Goal: Contribute content: Contribute content

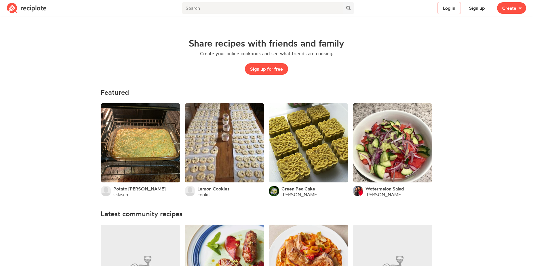
drag, startPoint x: 450, startPoint y: 7, endPoint x: 466, endPoint y: 33, distance: 30.3
click at [478, 13] on button "Sign up" at bounding box center [477, 8] width 26 height 12
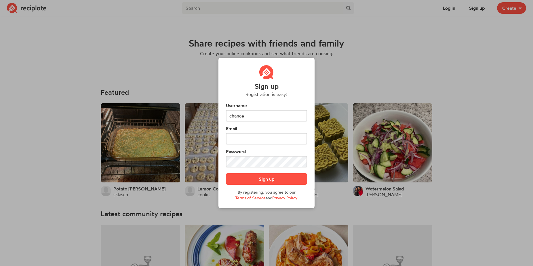
type input "chance"
type input "potatobabe06@gmail.com"
click at [262, 178] on button "Sign up" at bounding box center [266, 179] width 81 height 12
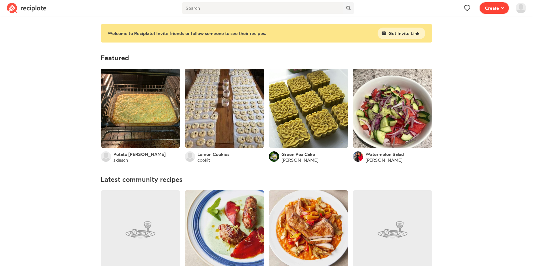
click at [493, 11] on span "Create" at bounding box center [492, 8] width 14 height 7
click at [476, 22] on div "Recipe Write a recipe from scratch" at bounding box center [473, 25] width 50 height 12
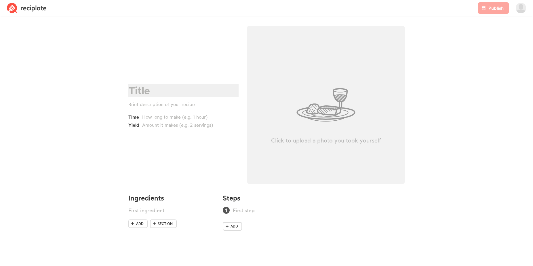
click at [156, 90] on div at bounding box center [182, 91] width 108 height 12
paste div "To enrich screen reader interactions, please activate Accessibility in Grammarl…"
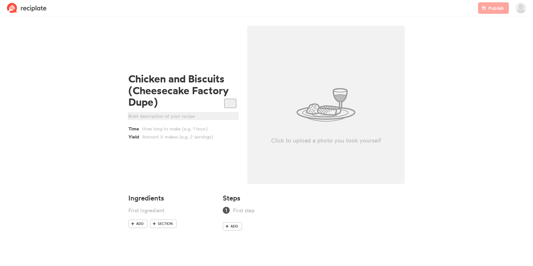
click at [171, 117] on div at bounding box center [182, 116] width 108 height 7
click at [141, 224] on span "Add" at bounding box center [139, 223] width 7 height 5
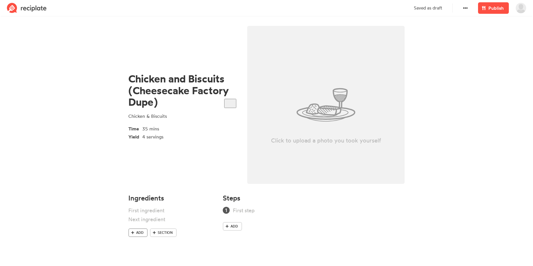
click at [138, 231] on span "Add" at bounding box center [139, 232] width 7 height 5
click at [136, 242] on span "Add" at bounding box center [139, 241] width 7 height 5
click at [137, 250] on span "Add" at bounding box center [139, 250] width 7 height 5
click at [137, 250] on div at bounding box center [164, 246] width 72 height 8
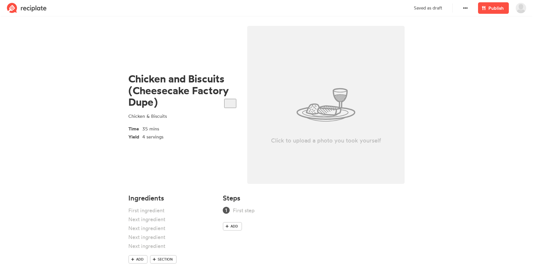
click at [136, 254] on ul at bounding box center [171, 231] width 87 height 49
click at [136, 257] on link "Add" at bounding box center [137, 259] width 19 height 9
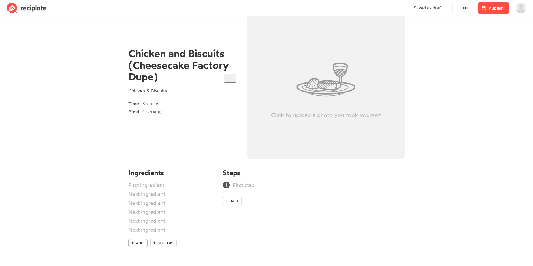
click at [140, 244] on span "Add" at bounding box center [139, 243] width 7 height 5
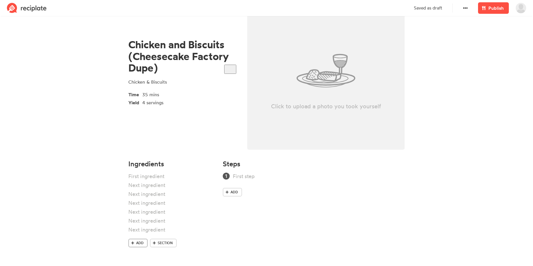
click at [140, 244] on span "Add" at bounding box center [139, 243] width 7 height 5
click at [141, 253] on span "Add" at bounding box center [139, 252] width 7 height 5
drag, startPoint x: 141, startPoint y: 256, endPoint x: 140, endPoint y: 263, distance: 7.2
click at [141, 257] on div "Add Section" at bounding box center [171, 225] width 87 height 104
click at [140, 263] on span "Add" at bounding box center [139, 261] width 7 height 5
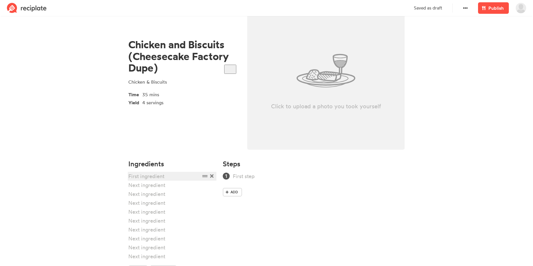
click at [158, 175] on div at bounding box center [164, 177] width 72 height 8
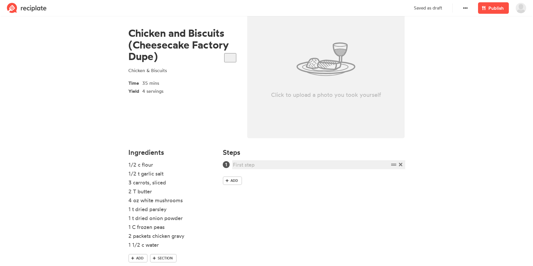
scroll to position [61, 0]
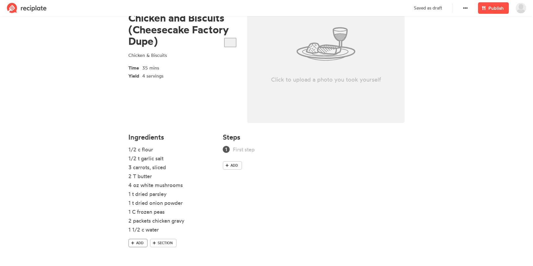
click at [134, 243] on icon at bounding box center [132, 243] width 3 height 3
click at [136, 252] on link "Add" at bounding box center [137, 252] width 19 height 9
click at [137, 261] on span "Add" at bounding box center [139, 261] width 7 height 5
click at [144, 242] on div at bounding box center [164, 239] width 72 height 8
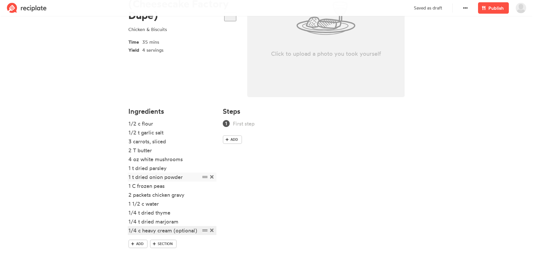
scroll to position [88, 0]
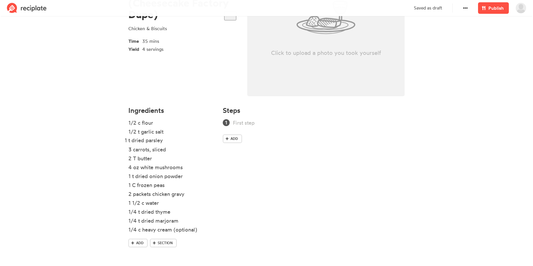
drag, startPoint x: 203, startPoint y: 169, endPoint x: 200, endPoint y: 142, distance: 27.2
click at [200, 142] on ul "1/2 c flour 1/2 t garlic salt 3 carrots, sliced 2 T butter 4 oz white mushrooms…" at bounding box center [171, 179] width 87 height 120
drag, startPoint x: 205, startPoint y: 177, endPoint x: 204, endPoint y: 148, distance: 29.0
click at [204, 148] on ul "1/2 c flour 1/2 t garlic salt 1 t dried parsley 3 carrots, sliced 2 T butter 4 …" at bounding box center [171, 179] width 87 height 120
drag, startPoint x: 202, startPoint y: 221, endPoint x: 203, endPoint y: 158, distance: 63.0
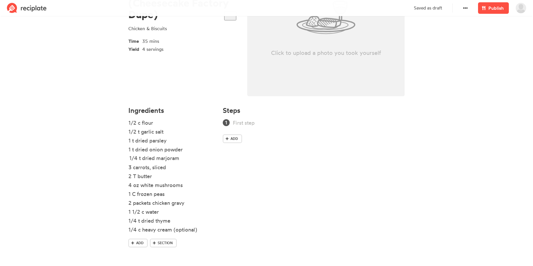
click at [203, 158] on ul "1/2 c flour 1/2 t garlic salt 1 t dried parsley 1 t dried onion powder 3 carrot…" at bounding box center [171, 179] width 87 height 120
drag, startPoint x: 204, startPoint y: 221, endPoint x: 199, endPoint y: 168, distance: 53.2
click at [199, 168] on ul "1/2 c flour 1/2 t garlic salt 1 t dried parsley 1 t dried onion powder 1/4 t dr…" at bounding box center [171, 179] width 87 height 120
drag, startPoint x: 202, startPoint y: 195, endPoint x: 203, endPoint y: 183, distance: 12.7
click at [203, 183] on ul "1/2 c flour 1/2 t garlic salt 1 t dried parsley 1 t dried onion powder 1/4 t dr…" at bounding box center [171, 179] width 87 height 120
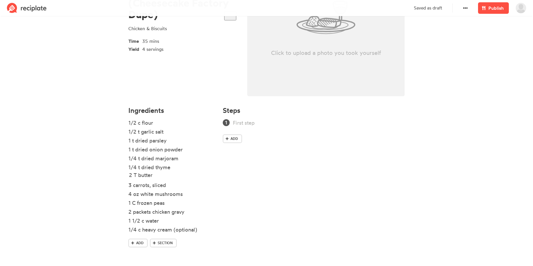
drag, startPoint x: 205, startPoint y: 195, endPoint x: 206, endPoint y: 176, distance: 19.3
click at [206, 176] on ul "1/2 c flour 1/2 t garlic salt 1 t dried parsley 1 t dried onion powder 1/4 t dr…" at bounding box center [171, 179] width 87 height 120
drag, startPoint x: 207, startPoint y: 214, endPoint x: 208, endPoint y: 179, distance: 34.5
click at [208, 179] on ul "1/2 c flour 1/2 t garlic salt 1 t dried parsley 1 t dried onion powder 1/4 t dr…" at bounding box center [171, 179] width 87 height 120
click at [229, 138] on link "Add" at bounding box center [232, 139] width 19 height 9
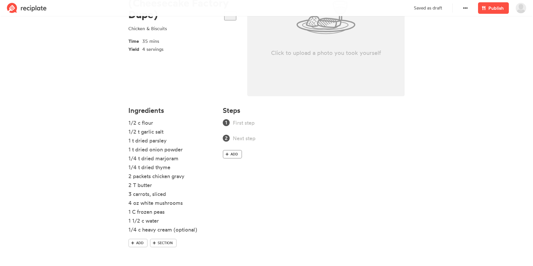
click at [235, 153] on span "Add" at bounding box center [233, 154] width 7 height 5
click at [234, 170] on span "Add" at bounding box center [233, 169] width 7 height 5
click at [234, 183] on link "Add" at bounding box center [232, 185] width 19 height 9
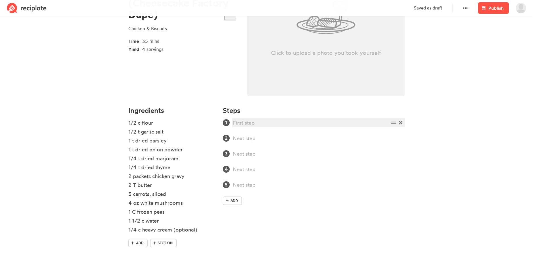
click at [250, 123] on div at bounding box center [311, 123] width 156 height 8
paste div
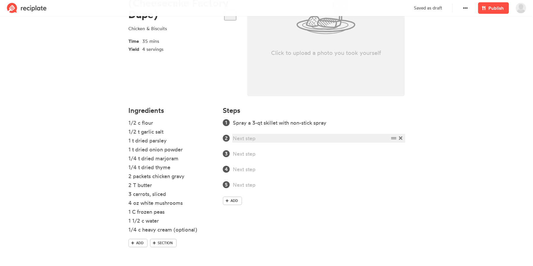
click at [247, 139] on div at bounding box center [311, 139] width 156 height 8
paste div
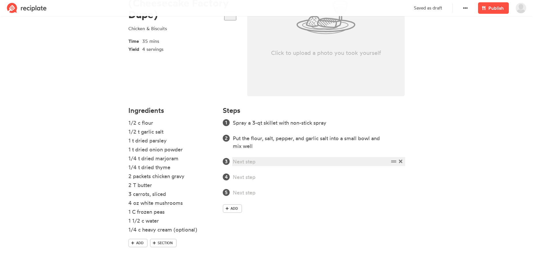
click at [261, 162] on div at bounding box center [311, 162] width 156 height 8
paste div
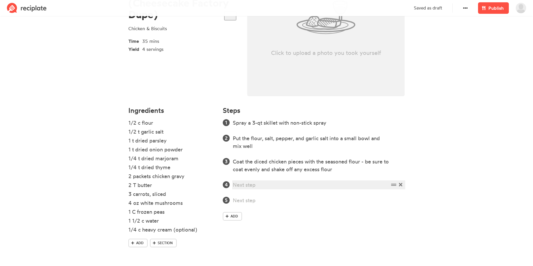
click at [240, 186] on div at bounding box center [311, 185] width 156 height 8
paste div
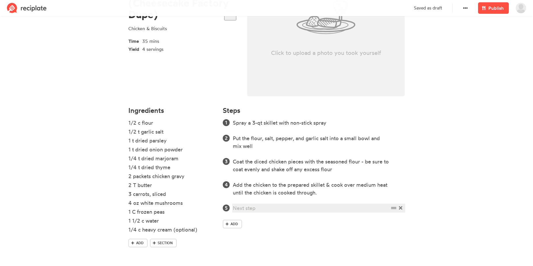
click at [247, 209] on div at bounding box center [311, 208] width 156 height 8
paste div
click at [230, 227] on link "Add" at bounding box center [232, 224] width 19 height 9
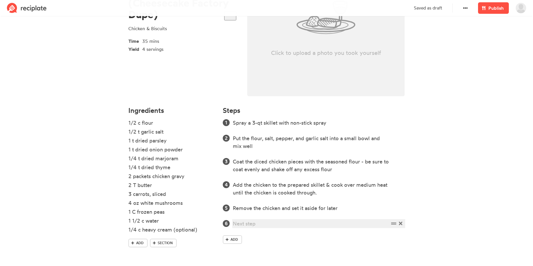
click at [256, 223] on div at bounding box center [311, 224] width 156 height 8
paste div
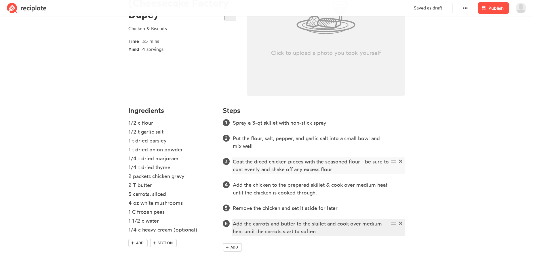
scroll to position [88, 0]
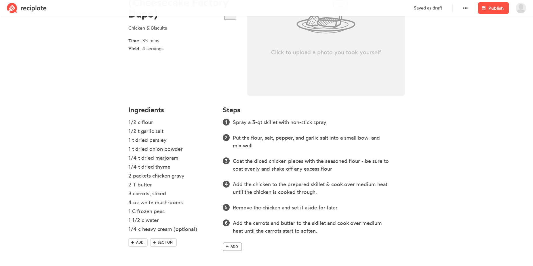
click at [225, 246] on icon at bounding box center [226, 246] width 3 height 3
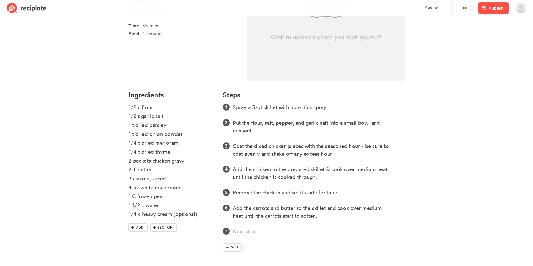
scroll to position [104, 0]
click at [228, 247] on icon at bounding box center [226, 247] width 3 height 3
click at [234, 259] on link "Add" at bounding box center [232, 262] width 19 height 9
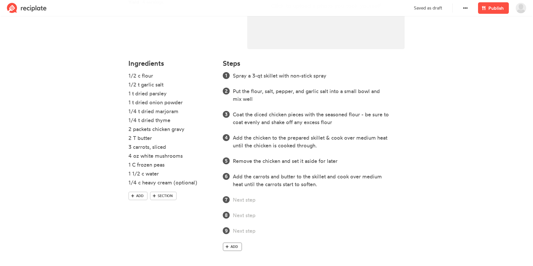
click at [232, 248] on span "Add" at bounding box center [233, 246] width 7 height 5
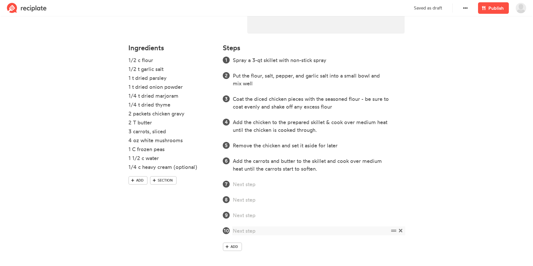
click at [240, 246] on link "Add" at bounding box center [232, 247] width 19 height 9
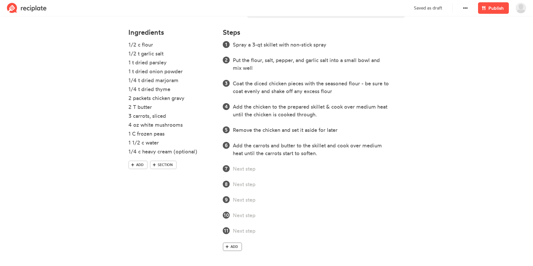
click at [229, 249] on span at bounding box center [226, 246] width 5 height 5
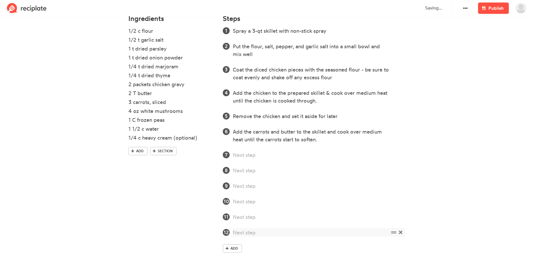
scroll to position [181, 0]
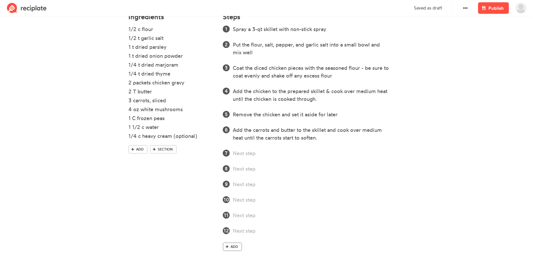
click at [228, 248] on icon at bounding box center [226, 246] width 3 height 3
click at [248, 156] on div at bounding box center [311, 154] width 156 height 8
click at [269, 156] on div at bounding box center [311, 154] width 156 height 8
paste div
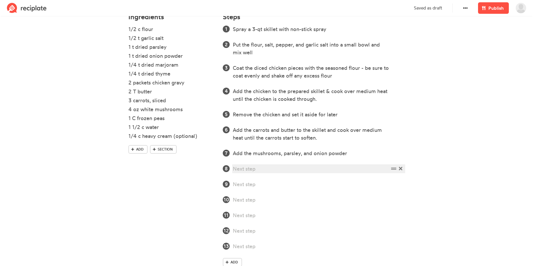
click at [268, 165] on div at bounding box center [311, 169] width 156 height 8
paste div
click at [288, 179] on ol "Spray a 3-qt skillet with non-stick spray Put the flour, salt, pepper, and garl…" at bounding box center [314, 137] width 182 height 225
click at [287, 184] on div at bounding box center [311, 185] width 156 height 8
paste div
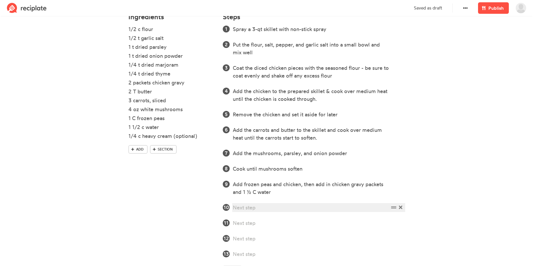
click at [242, 211] on div at bounding box center [311, 208] width 156 height 8
paste div
click at [261, 223] on div at bounding box center [311, 223] width 156 height 8
paste div
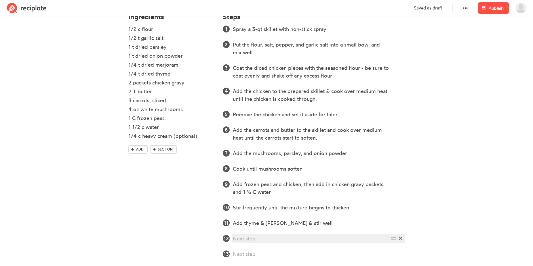
click at [287, 240] on div at bounding box center [311, 239] width 156 height 8
paste div
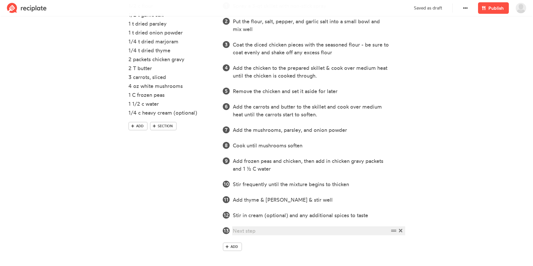
click at [250, 232] on div at bounding box center [311, 231] width 156 height 8
paste div
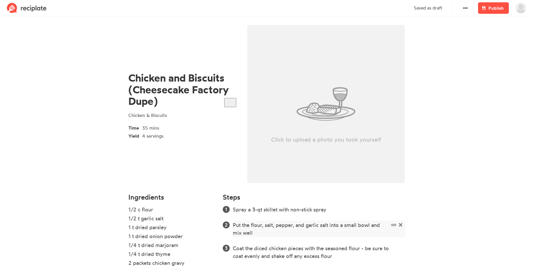
scroll to position [0, 0]
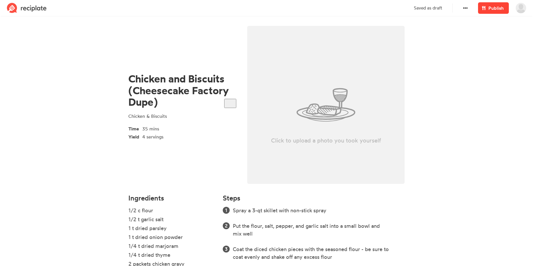
click at [490, 10] on span "Publish" at bounding box center [495, 8] width 15 height 7
click at [492, 8] on span "Publish" at bounding box center [495, 8] width 15 height 7
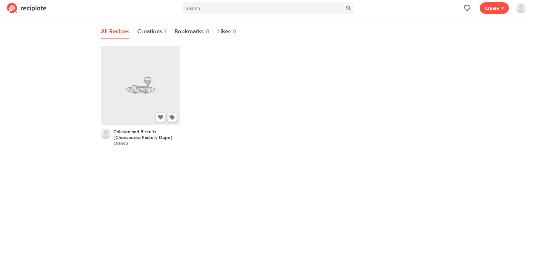
click at [174, 119] on icon at bounding box center [171, 117] width 5 height 5
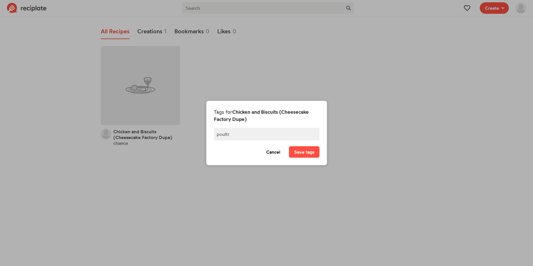
type input "poultry"
click at [309, 152] on button "Save tags" at bounding box center [304, 152] width 30 height 12
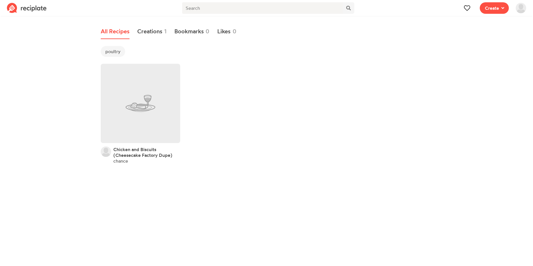
click at [25, 10] on img at bounding box center [27, 8] width 40 height 10
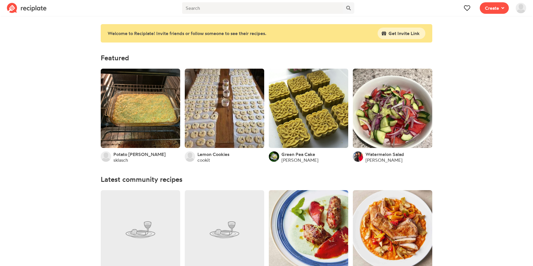
click at [521, 7] on img at bounding box center [520, 8] width 10 height 10
click at [506, 81] on span "Following" at bounding box center [503, 80] width 18 height 6
click at [375, 159] on link "Valerie" at bounding box center [383, 160] width 37 height 6
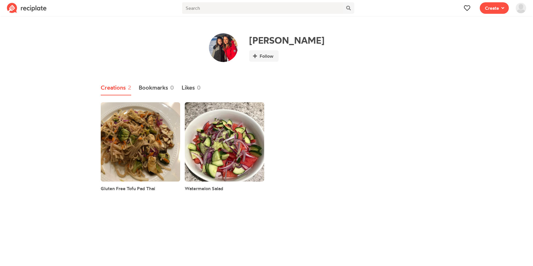
click at [281, 43] on h1 "Valerie" at bounding box center [286, 40] width 75 height 11
click at [40, 10] on img at bounding box center [27, 8] width 40 height 10
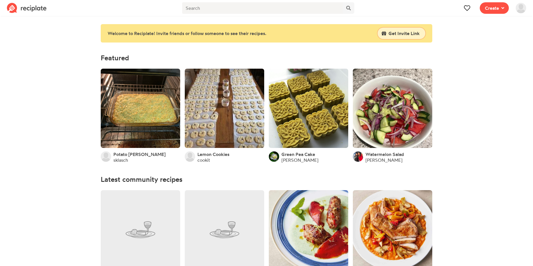
click at [405, 34] on span "Get Invite Link" at bounding box center [403, 33] width 31 height 7
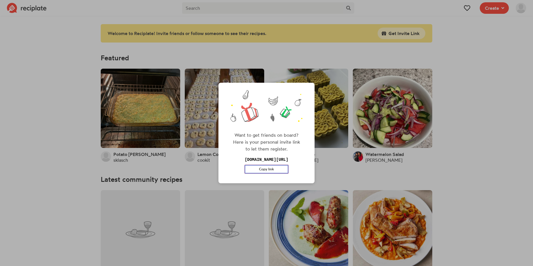
click at [284, 166] on button "Copy link" at bounding box center [265, 169] width 43 height 9
click at [464, 140] on div "Want to get friends on board? Here is your personal invite link to let them reg…" at bounding box center [266, 133] width 533 height 266
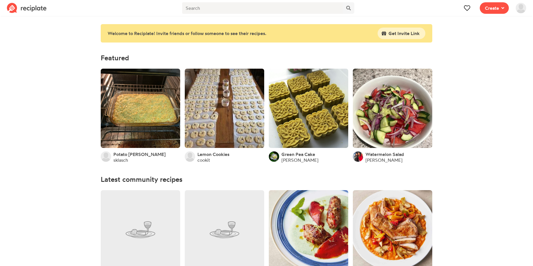
click at [516, 8] on img at bounding box center [520, 8] width 10 height 10
click at [499, 59] on span "Creations" at bounding box center [503, 59] width 18 height 6
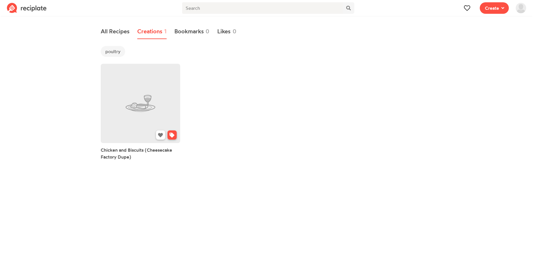
click at [119, 133] on link at bounding box center [140, 103] width 79 height 79
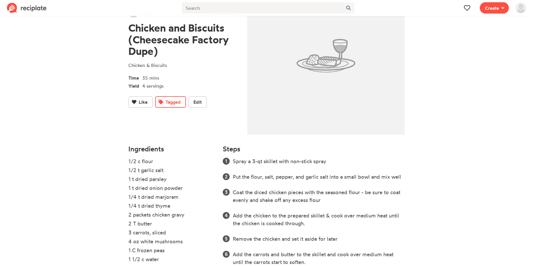
scroll to position [5, 0]
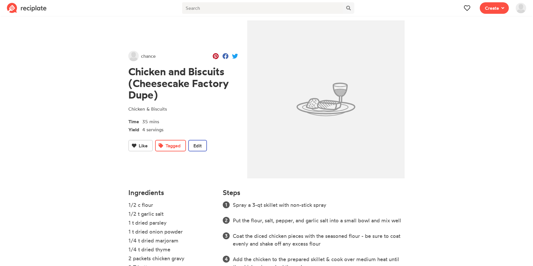
click at [193, 150] on button "Edit" at bounding box center [197, 146] width 19 height 12
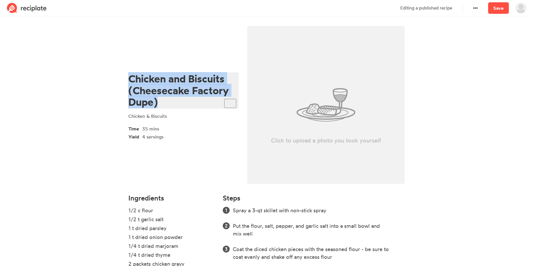
drag, startPoint x: 164, startPoint y: 98, endPoint x: 127, endPoint y: 78, distance: 43.0
click at [127, 78] on div "Chicken and Biscuits (Cheesecake Factory Dupe) Chicken & Biscuits Time 35 mins …" at bounding box center [183, 106] width 119 height 169
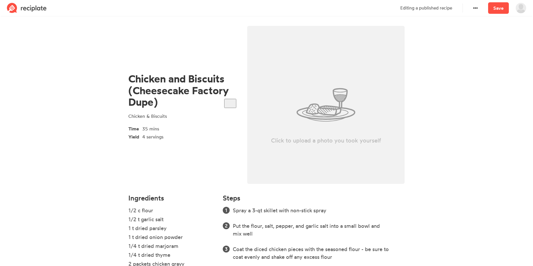
click at [315, 118] on div "Click to upload a photo you took yourself" at bounding box center [325, 105] width 157 height 158
type input "C:\fakepath\cb.jpg"
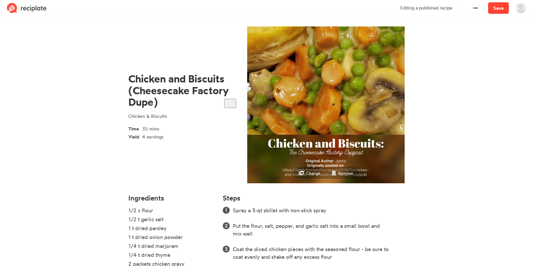
click at [491, 10] on link "Save" at bounding box center [498, 8] width 21 height 12
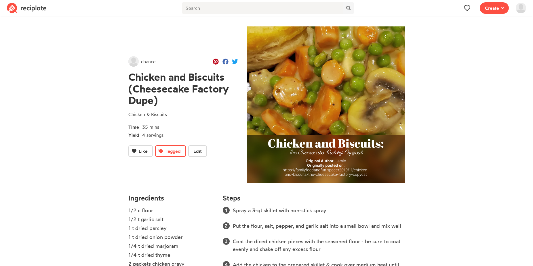
click at [40, 12] on img at bounding box center [27, 8] width 40 height 10
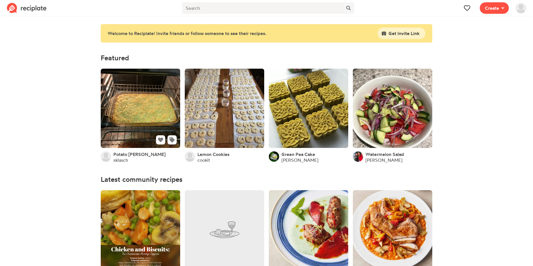
click at [129, 108] on link at bounding box center [140, 108] width 79 height 79
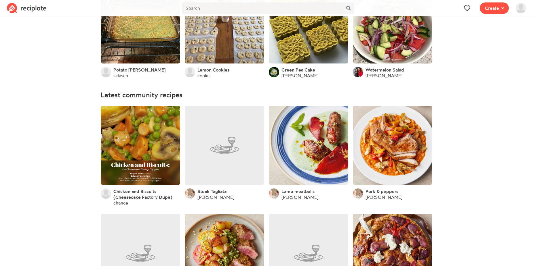
scroll to position [88, 0]
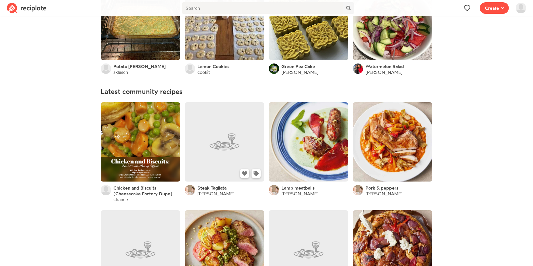
click at [207, 140] on link at bounding box center [224, 141] width 79 height 79
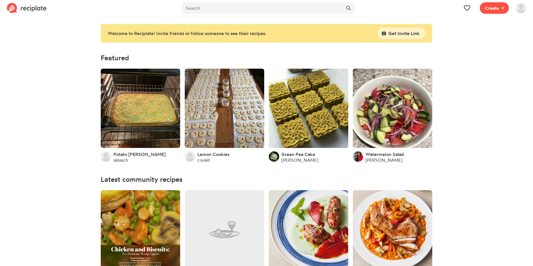
click at [523, 8] on img at bounding box center [520, 8] width 10 height 10
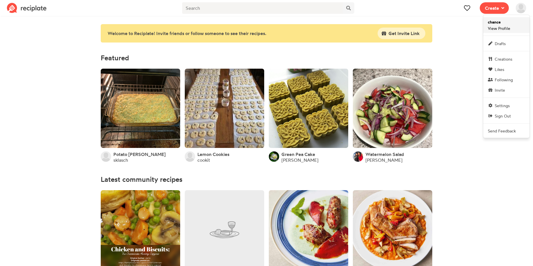
click at [510, 31] on link "chance View Profile" at bounding box center [506, 25] width 46 height 16
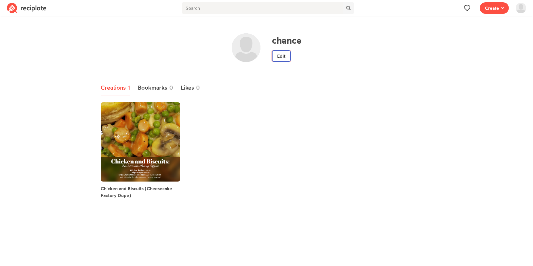
click at [284, 58] on link "Edit" at bounding box center [281, 56] width 19 height 12
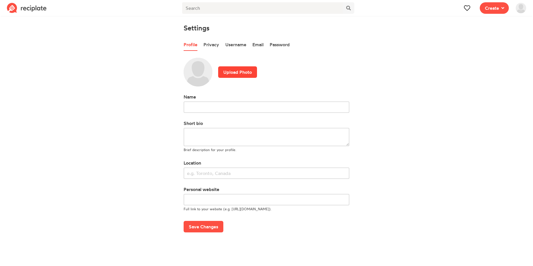
click at [233, 71] on label "Upload Photo" at bounding box center [237, 72] width 39 height 12
click at [0, 0] on input "Upload Photo" at bounding box center [0, 0] width 0 height 0
click at [240, 73] on label "Upload Photo" at bounding box center [237, 72] width 39 height 12
click at [0, 0] on input "Upload Photo" at bounding box center [0, 0] width 0 height 0
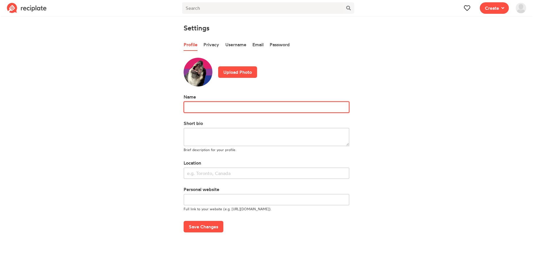
click at [232, 108] on input "text" at bounding box center [266, 108] width 166 height 12
type input "Kirstyn"
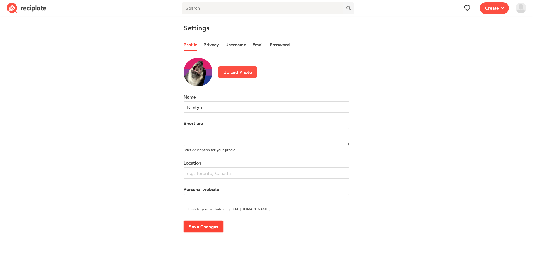
click at [210, 227] on button "Save Changes" at bounding box center [203, 227] width 40 height 12
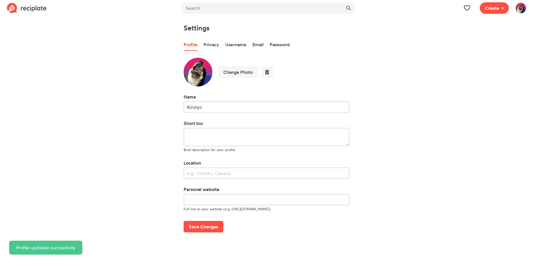
click at [521, 12] on img at bounding box center [520, 8] width 10 height 10
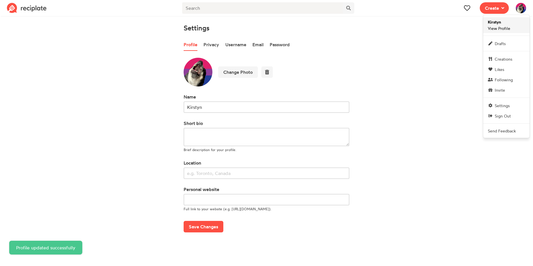
click at [510, 23] on link "Kirstyn View Profile" at bounding box center [506, 25] width 46 height 16
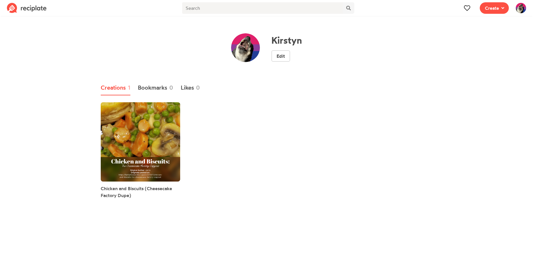
click at [368, 195] on div "Chicken and Biscuits (Cheesecake Factory Dupe)" at bounding box center [266, 152] width 336 height 107
click at [497, 13] on button "Create" at bounding box center [493, 8] width 29 height 12
click at [480, 26] on span "Write a recipe from scratch" at bounding box center [473, 28] width 50 height 5
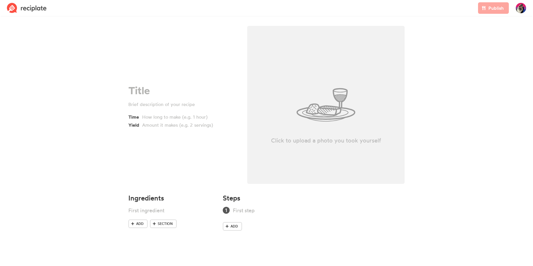
click at [519, 10] on img at bounding box center [520, 8] width 10 height 10
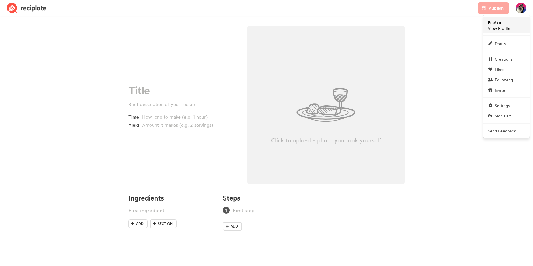
click at [503, 21] on span "Kirstyn View Profile" at bounding box center [498, 25] width 22 height 12
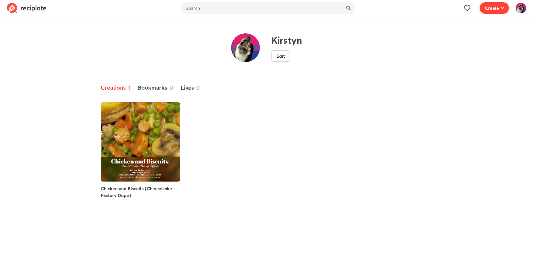
click at [487, 13] on button "Create" at bounding box center [493, 8] width 29 height 12
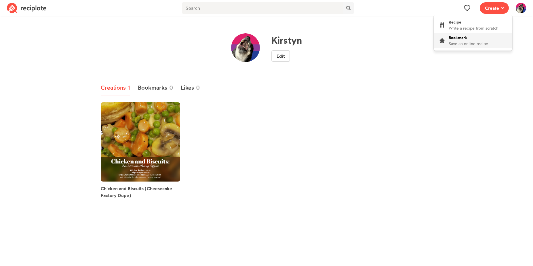
click at [473, 44] on span "Save an online recipe" at bounding box center [467, 43] width 39 height 5
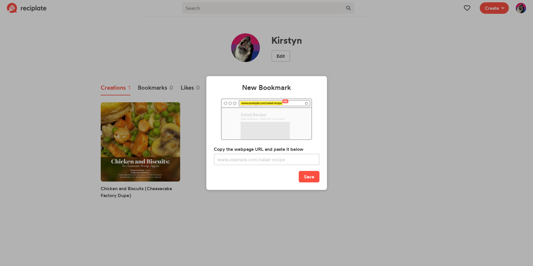
click at [371, 91] on div "New Bookmark Copy the webpage URL and paste it below Save" at bounding box center [266, 133] width 533 height 266
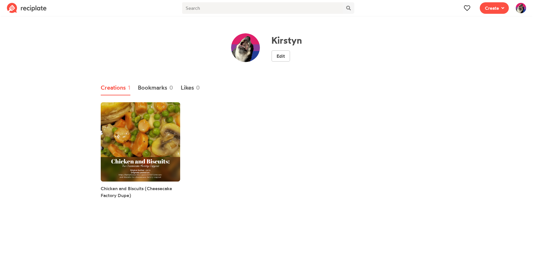
click at [334, 86] on ul "Creations 1 Bookmarks 0 Likes 0" at bounding box center [266, 88] width 331 height 15
click at [494, 12] on button "Create" at bounding box center [493, 8] width 29 height 12
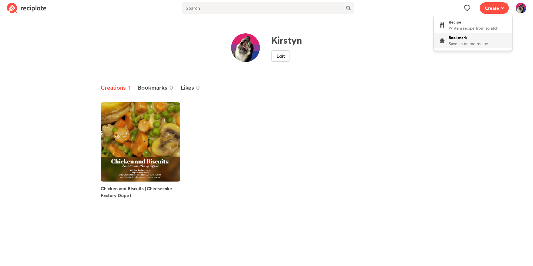
click at [473, 42] on span "Save an online recipe" at bounding box center [467, 43] width 39 height 5
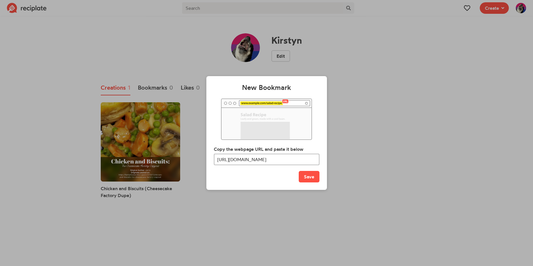
scroll to position [0, 41]
drag, startPoint x: 301, startPoint y: 159, endPoint x: 332, endPoint y: 160, distance: 30.8
click at [319, 160] on input "https://easychickenrecipes.com/chicken-florentine-recipe/#recipe" at bounding box center [267, 160] width 106 height 12
type input "https://easychickenrecipes.com/chicken-florentine-recipe/"
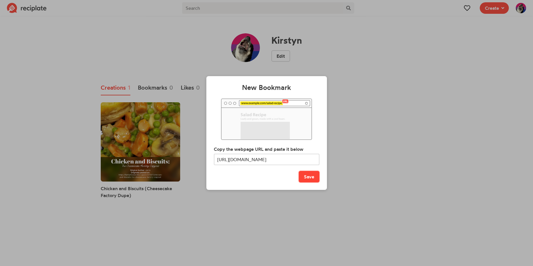
click at [310, 176] on button "Save" at bounding box center [308, 177] width 21 height 12
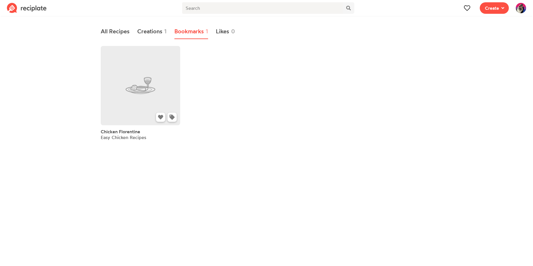
click at [150, 74] on link at bounding box center [140, 85] width 79 height 79
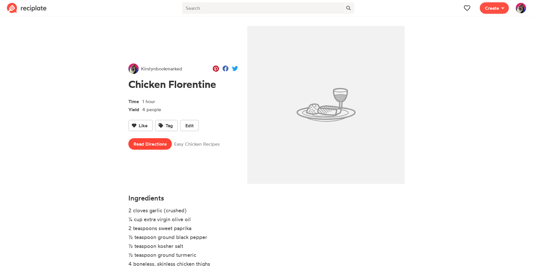
click at [158, 148] on link "Read Directions" at bounding box center [149, 144] width 43 height 12
click at [500, 9] on span at bounding box center [501, 8] width 5 height 7
click at [480, 23] on div "Recipe Write a recipe from scratch" at bounding box center [473, 25] width 50 height 12
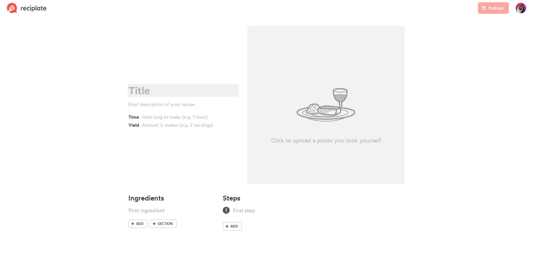
click at [149, 91] on div at bounding box center [182, 91] width 108 height 12
click at [135, 105] on div at bounding box center [182, 104] width 108 height 7
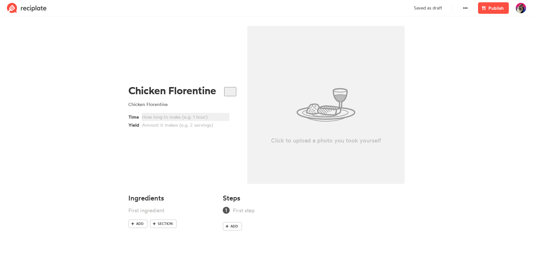
click at [190, 117] on div at bounding box center [184, 117] width 85 height 7
click at [142, 225] on span "Add" at bounding box center [139, 223] width 7 height 5
click at [135, 233] on link "Add" at bounding box center [137, 233] width 19 height 9
click at [137, 245] on link "Add" at bounding box center [137, 242] width 19 height 9
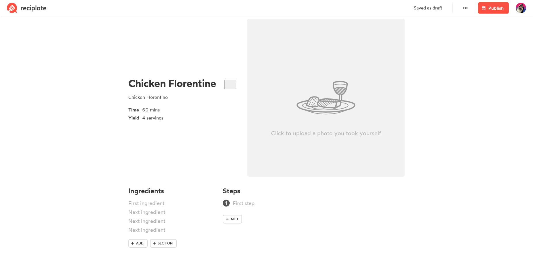
scroll to position [7, 0]
click at [139, 243] on span "Add" at bounding box center [139, 243] width 7 height 5
click at [139, 253] on span "Add" at bounding box center [139, 252] width 7 height 5
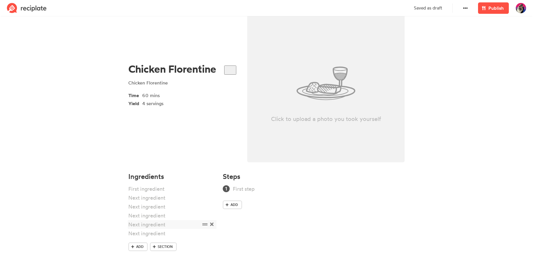
scroll to position [25, 0]
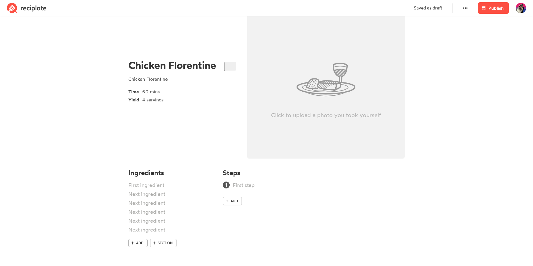
click at [137, 244] on span "Add" at bounding box center [139, 243] width 7 height 5
click at [138, 252] on span "Add" at bounding box center [139, 252] width 7 height 5
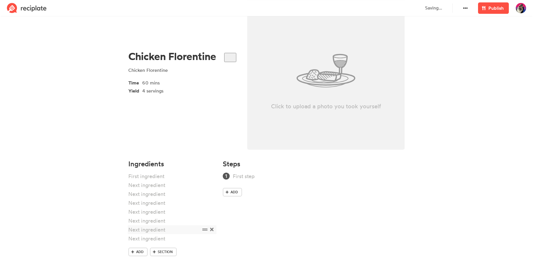
scroll to position [43, 0]
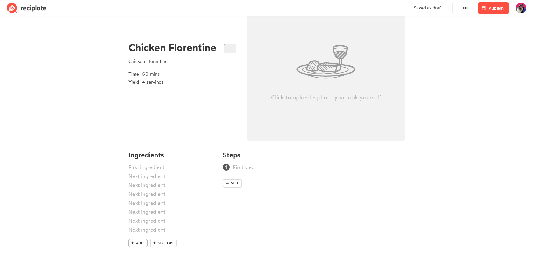
click at [139, 240] on link "Add" at bounding box center [137, 243] width 19 height 9
click at [139, 250] on span "Add" at bounding box center [139, 252] width 7 height 5
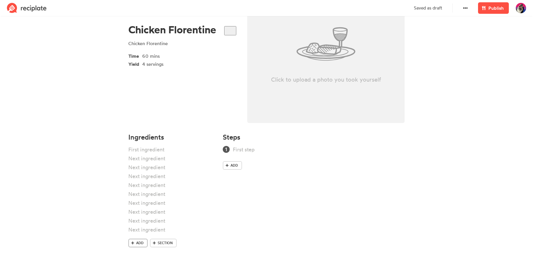
click at [139, 242] on span "Add" at bounding box center [139, 243] width 7 height 5
click at [139, 251] on span "Add" at bounding box center [139, 252] width 7 height 5
click at [234, 168] on span "Add" at bounding box center [233, 165] width 7 height 5
click at [235, 183] on span "Add" at bounding box center [233, 181] width 7 height 5
click at [231, 198] on span "Add" at bounding box center [233, 196] width 7 height 5
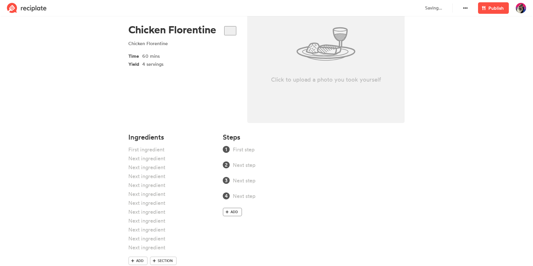
click at [229, 210] on span at bounding box center [226, 212] width 5 height 5
click at [230, 228] on link "Add" at bounding box center [232, 227] width 19 height 9
click at [229, 241] on span at bounding box center [226, 243] width 5 height 5
click at [231, 256] on link "Add" at bounding box center [232, 258] width 19 height 9
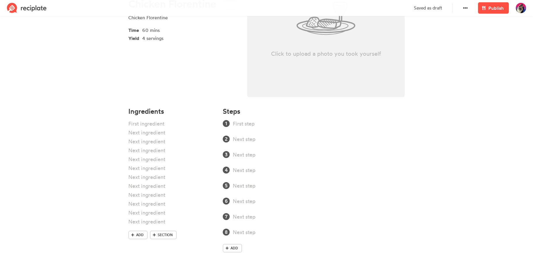
scroll to position [88, 0]
click at [230, 250] on link "Add" at bounding box center [232, 247] width 19 height 9
click at [237, 264] on span "Add" at bounding box center [233, 262] width 7 height 5
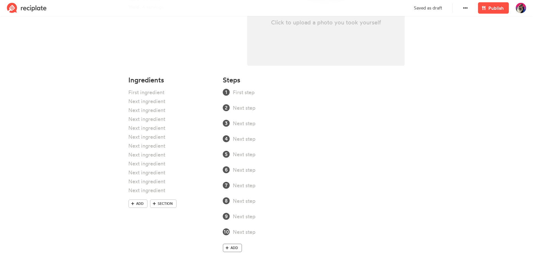
scroll to position [119, 0]
click at [235, 249] on span "Add" at bounding box center [233, 246] width 7 height 5
click at [148, 91] on div at bounding box center [164, 91] width 72 height 8
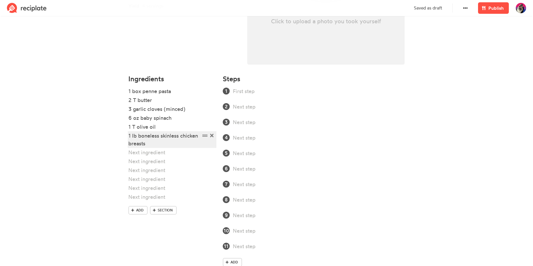
click at [166, 144] on div "1 lb boneless skinless chicken breasts" at bounding box center [164, 140] width 72 height 16
drag, startPoint x: 159, startPoint y: 160, endPoint x: 162, endPoint y: 149, distance: 11.0
click at [159, 159] on div at bounding box center [164, 162] width 72 height 8
click at [162, 149] on div at bounding box center [164, 153] width 72 height 8
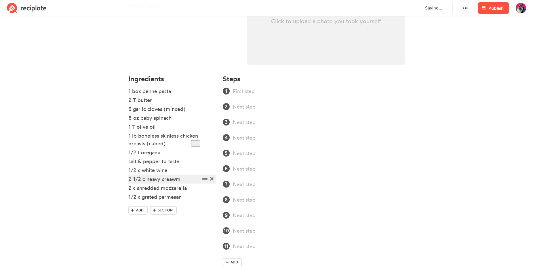
click at [177, 181] on div "2 1/2 c heavy creawm" at bounding box center [164, 179] width 72 height 8
click at [142, 213] on link "Add" at bounding box center [137, 210] width 19 height 9
click at [143, 206] on div at bounding box center [164, 206] width 72 height 8
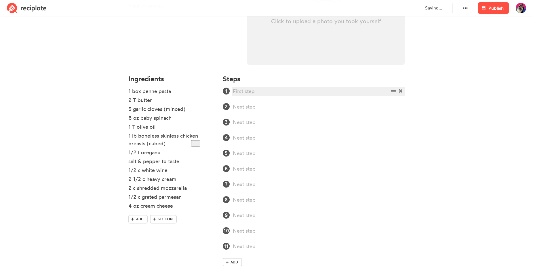
click at [247, 91] on div at bounding box center [311, 91] width 156 height 8
click at [310, 90] on div at bounding box center [311, 91] width 156 height 8
paste div
click at [295, 110] on div at bounding box center [311, 107] width 156 height 8
paste div
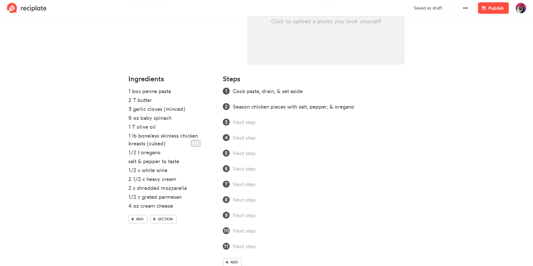
click at [331, 127] on ol "Cook pasta, drain, & set aside Season chicken pieces with salt, pepper, & orega…" at bounding box center [314, 168] width 182 height 163
click at [329, 124] on div at bounding box center [311, 122] width 156 height 8
paste div
click at [297, 142] on ol "Cook pasta, drain, & set aside Season chicken pieces with salt, pepper, & orega…" at bounding box center [314, 168] width 182 height 163
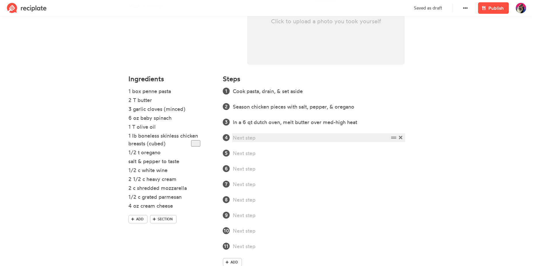
click at [297, 136] on div at bounding box center [311, 138] width 156 height 8
paste div
click at [271, 155] on div at bounding box center [311, 154] width 156 height 8
paste div
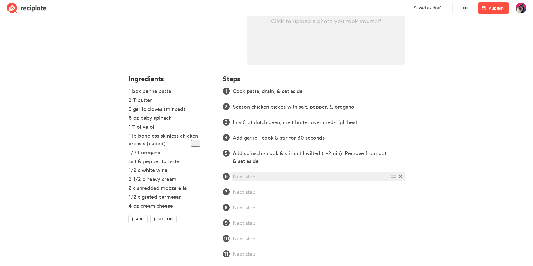
click at [291, 179] on div at bounding box center [311, 177] width 156 height 8
paste div
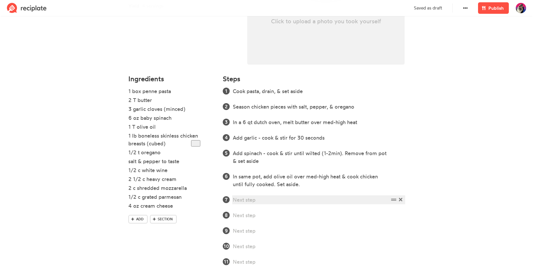
click at [284, 198] on div at bounding box center [311, 200] width 156 height 8
paste div
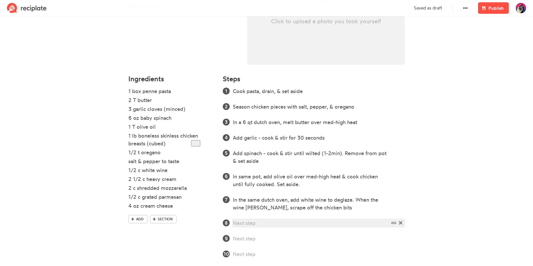
click at [283, 223] on div at bounding box center [311, 223] width 156 height 8
paste div
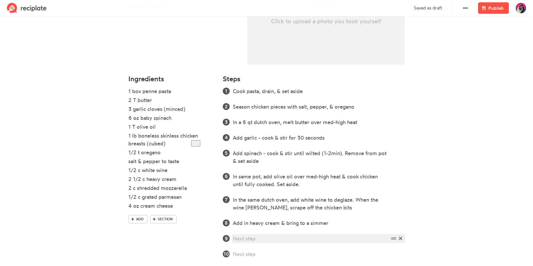
click at [265, 241] on div at bounding box center [311, 239] width 156 height 8
paste div
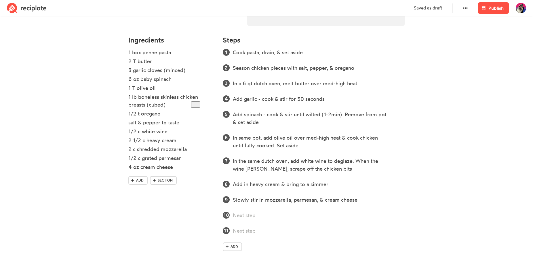
click at [263, 220] on ol "Cook pasta, drain, & set aside Season chicken pieces with salt, pepper, & orega…" at bounding box center [314, 142] width 182 height 186
click at [263, 214] on div at bounding box center [311, 216] width 156 height 8
paste div
drag, startPoint x: 287, startPoint y: 232, endPoint x: 283, endPoint y: 234, distance: 4.5
click at [287, 232] on div at bounding box center [311, 231] width 156 height 8
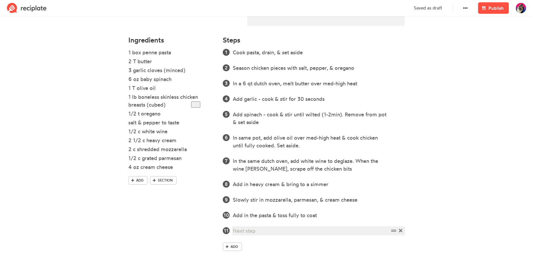
paste div
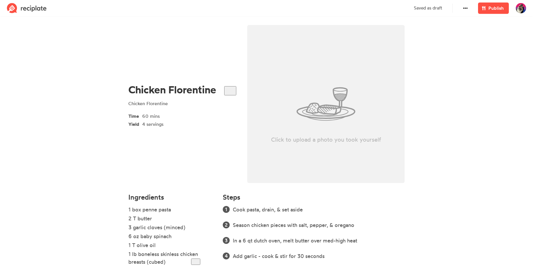
scroll to position [0, 0]
click at [282, 113] on div "Click to upload a photo you took yourself" at bounding box center [325, 105] width 157 height 158
type input "C:\fakepath\cf.jpg"
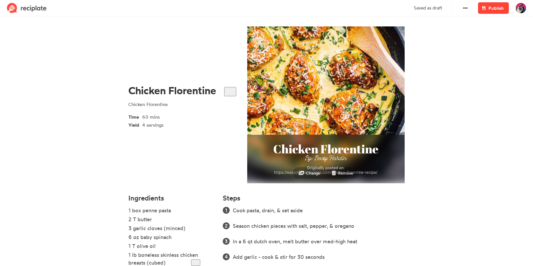
click at [494, 9] on span "Publish" at bounding box center [495, 8] width 15 height 7
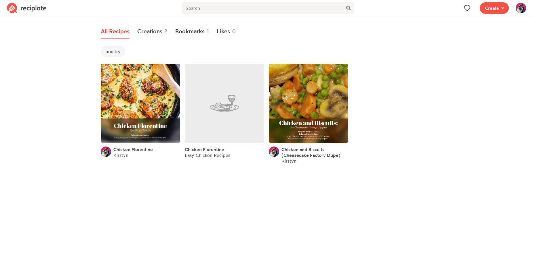
click at [201, 31] on link "Bookmarks 1" at bounding box center [192, 31] width 34 height 15
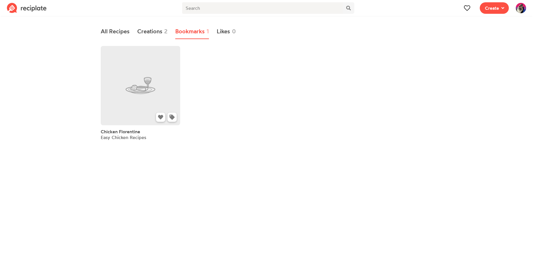
click at [170, 82] on link at bounding box center [140, 85] width 79 height 79
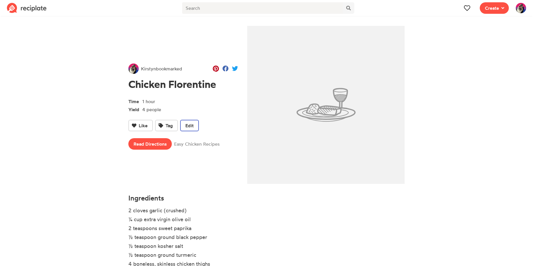
click at [191, 123] on span "Edit" at bounding box center [189, 125] width 8 height 7
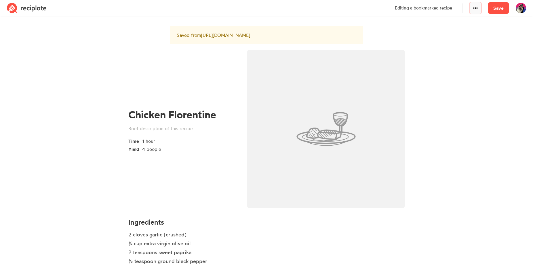
click at [477, 9] on icon at bounding box center [475, 8] width 5 height 5
click at [470, 20] on link "Delete" at bounding box center [461, 21] width 39 height 9
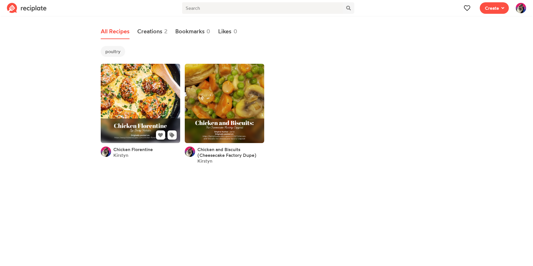
click at [157, 104] on link at bounding box center [140, 103] width 79 height 79
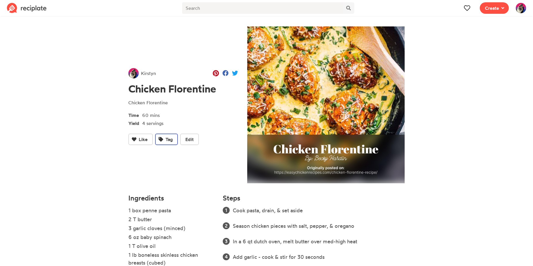
click at [171, 140] on span "Tag" at bounding box center [168, 139] width 7 height 7
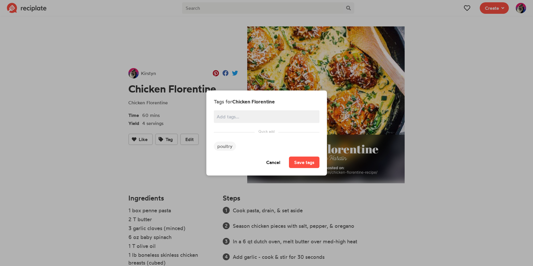
click at [232, 146] on span "poultry" at bounding box center [225, 146] width 22 height 9
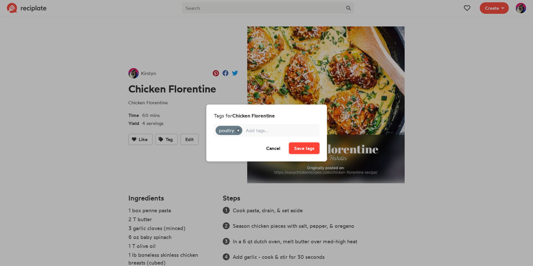
click at [314, 151] on button "Save tags" at bounding box center [304, 149] width 30 height 12
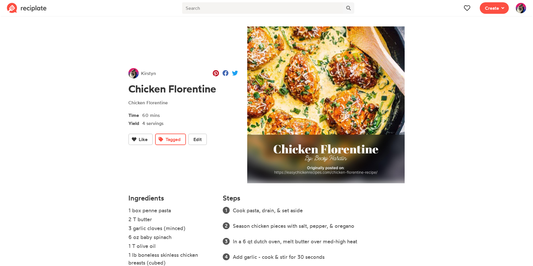
click at [524, 5] on img at bounding box center [520, 8] width 10 height 10
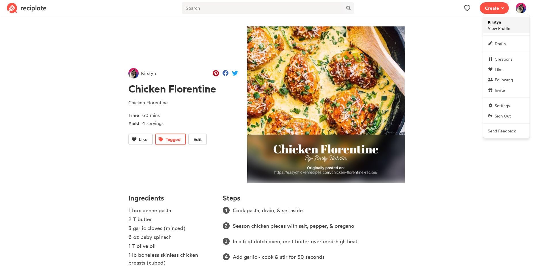
click at [499, 26] on span "Kirstyn View Profile" at bounding box center [498, 25] width 22 height 12
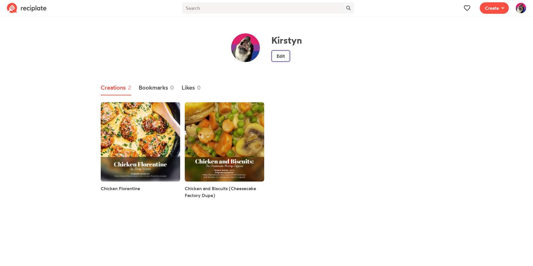
click at [281, 57] on link "Edit" at bounding box center [280, 56] width 19 height 12
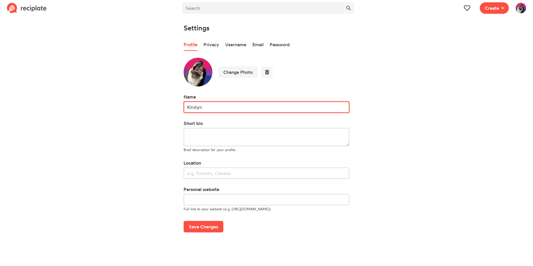
click at [209, 105] on input "Kirstyn" at bounding box center [266, 108] width 166 height 12
type input "C"
type input "chance"
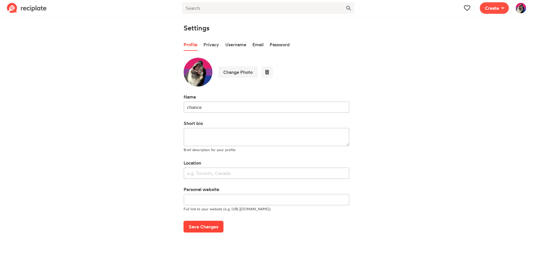
click at [205, 228] on button "Save Changes" at bounding box center [203, 227] width 40 height 12
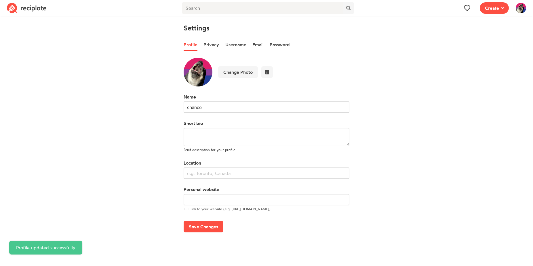
click at [518, 9] on img at bounding box center [520, 8] width 10 height 10
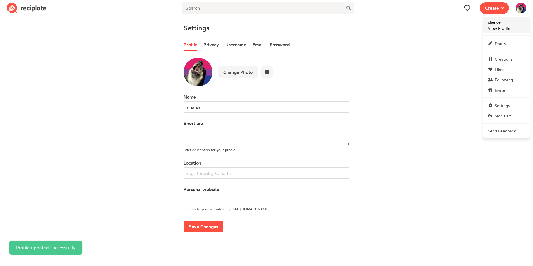
click at [499, 24] on strong "chance" at bounding box center [493, 22] width 13 height 5
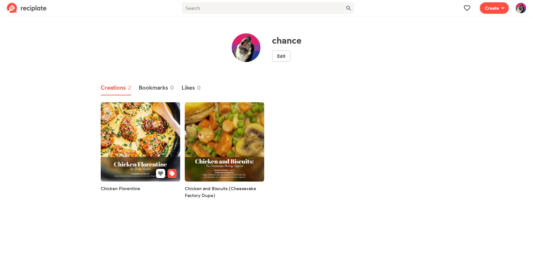
click at [152, 129] on link at bounding box center [140, 141] width 79 height 79
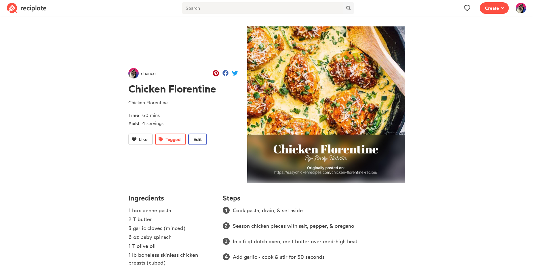
click at [201, 137] on span "Edit" at bounding box center [197, 139] width 8 height 7
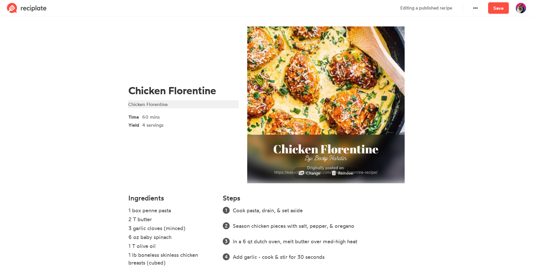
click at [186, 103] on div "Chicken Florentine" at bounding box center [182, 104] width 108 height 7
paste div
click at [168, 102] on div "Chicken Florentine https://easychickenrecipes.com/chicken-florentine-recipe/" at bounding box center [182, 104] width 108 height 7
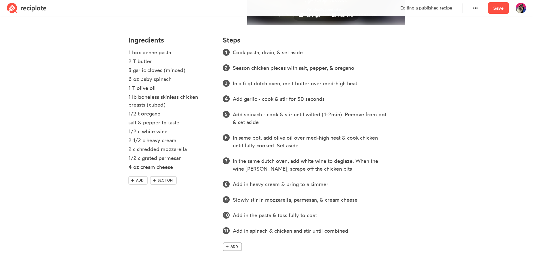
click at [235, 246] on span "Add" at bounding box center [233, 246] width 7 height 5
click at [234, 263] on span "Add" at bounding box center [233, 262] width 7 height 5
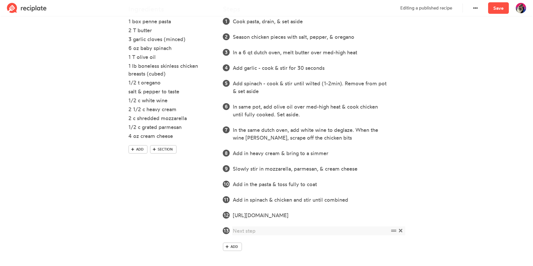
click at [399, 232] on icon at bounding box center [400, 230] width 3 height 3
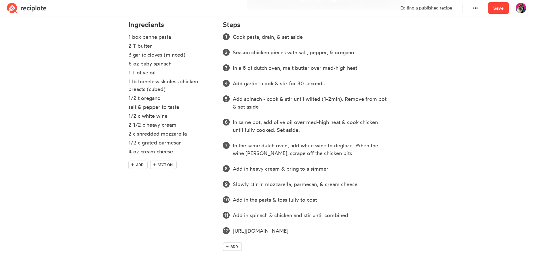
click at [496, 5] on link "Save" at bounding box center [498, 8] width 21 height 12
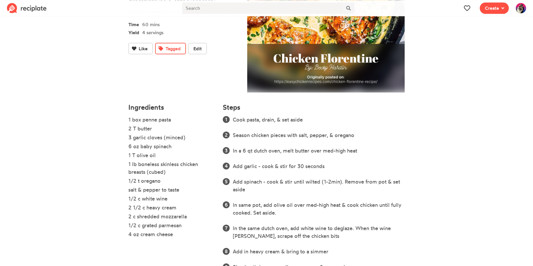
scroll to position [41, 0]
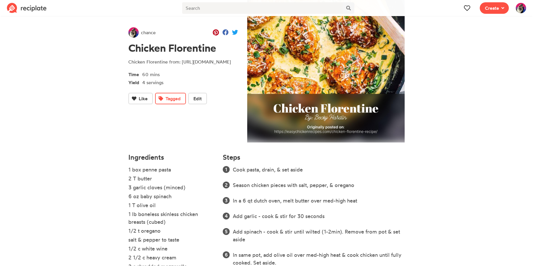
click at [523, 9] on img at bounding box center [520, 8] width 10 height 10
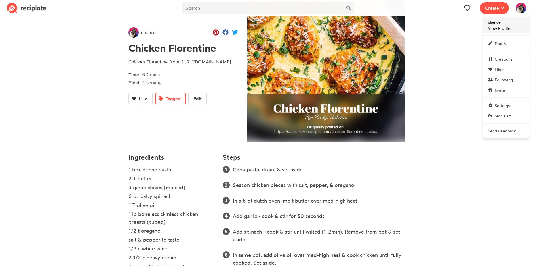
click at [514, 23] on link "chance View Profile" at bounding box center [506, 25] width 46 height 16
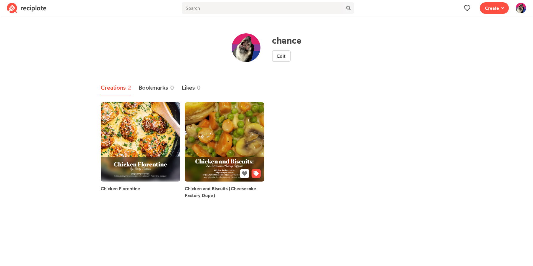
click at [238, 132] on link at bounding box center [224, 141] width 79 height 79
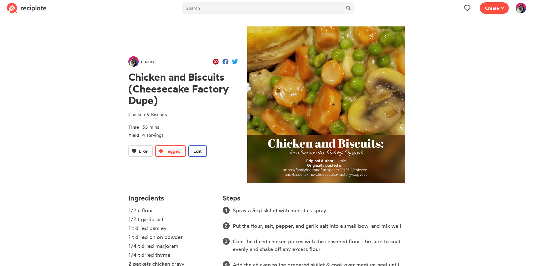
click at [196, 155] on button "Edit" at bounding box center [197, 152] width 19 height 12
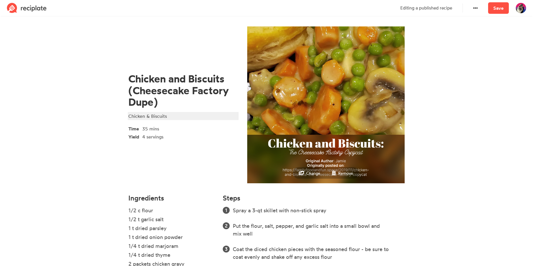
click at [189, 116] on div "Chicken & Biscuits" at bounding box center [182, 116] width 108 height 7
drag, startPoint x: 181, startPoint y: 111, endPoint x: 225, endPoint y: 133, distance: 48.5
click at [225, 133] on div "Chicken and Biscuits (Cheesecake Factory Dupe) Chicken & Biscuits from: https:/…" at bounding box center [183, 106] width 110 height 67
copy div "https://familyfoodandfun.space/2019/11/chicken-and-biscuits-the-cheesecake-fact…"
click at [222, 156] on div "Chicken and Biscuits (Cheesecake Factory Dupe) Chicken & Biscuits from: https:/…" at bounding box center [183, 106] width 119 height 169
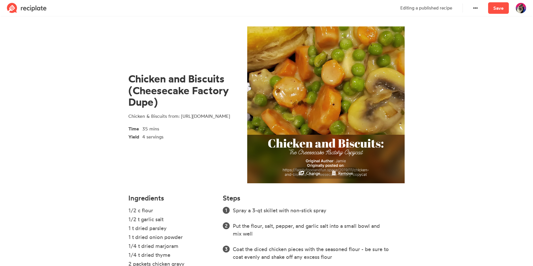
scroll to position [205, 0]
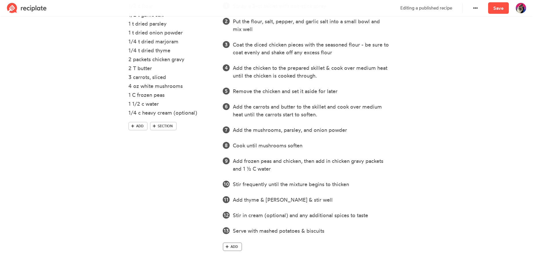
click at [229, 248] on span at bounding box center [226, 246] width 5 height 5
click at [246, 246] on div at bounding box center [311, 247] width 156 height 8
click at [497, 5] on link "Save" at bounding box center [498, 8] width 21 height 12
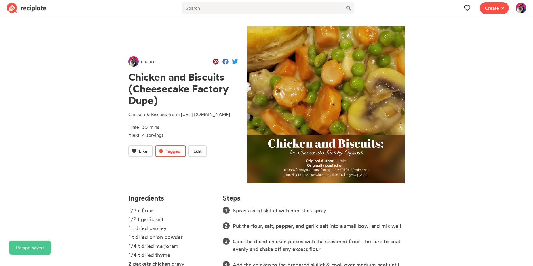
click at [446, 97] on section "chance Chicken and Biscuits (Cheesecake Factory Dupe) Chicken & Biscuits from: …" at bounding box center [266, 240] width 533 height 445
click at [38, 4] on img at bounding box center [27, 8] width 40 height 10
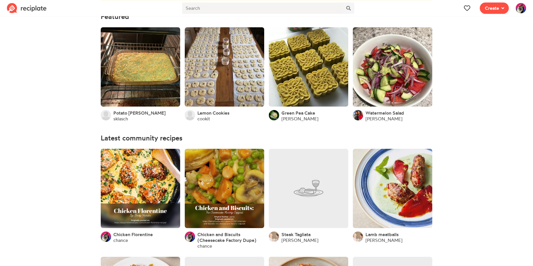
scroll to position [117, 0]
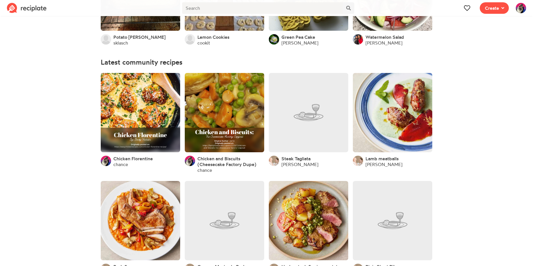
click at [290, 166] on link "Grace Bish" at bounding box center [299, 165] width 37 height 6
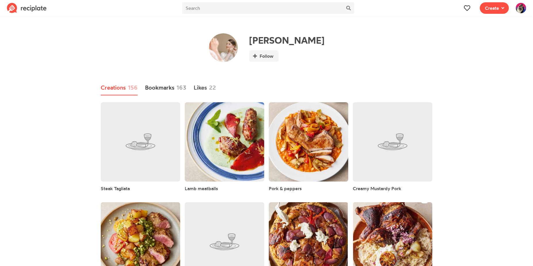
click at [178, 89] on span "163" at bounding box center [181, 87] width 10 height 9
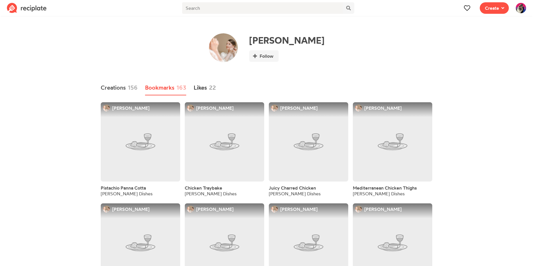
click at [200, 89] on link "Likes 22" at bounding box center [205, 88] width 22 height 15
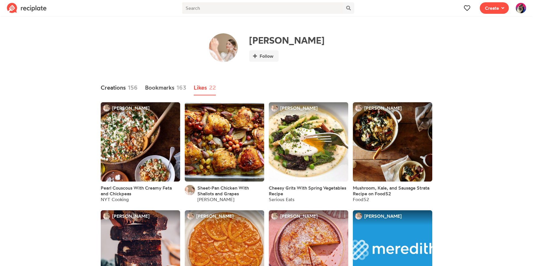
click at [126, 90] on link "Creations 156" at bounding box center [119, 88] width 37 height 15
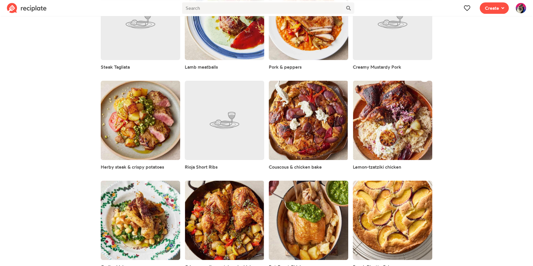
scroll to position [147, 0]
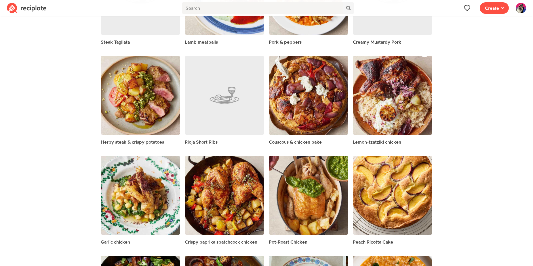
click at [25, 12] on img at bounding box center [27, 8] width 40 height 10
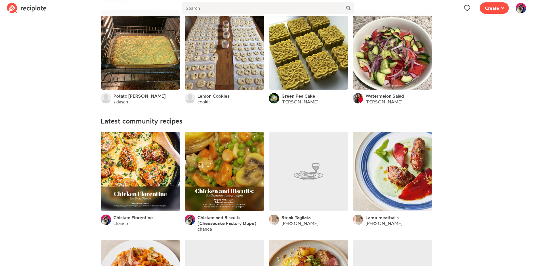
scroll to position [59, 0]
click at [522, 10] on img at bounding box center [520, 8] width 10 height 10
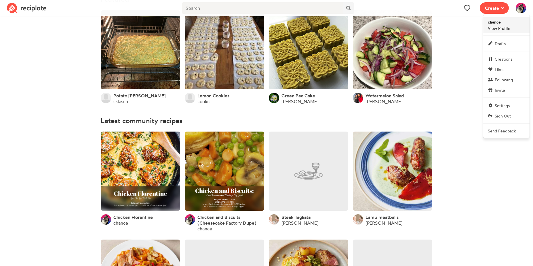
click at [504, 29] on span "chance View Profile" at bounding box center [498, 25] width 22 height 12
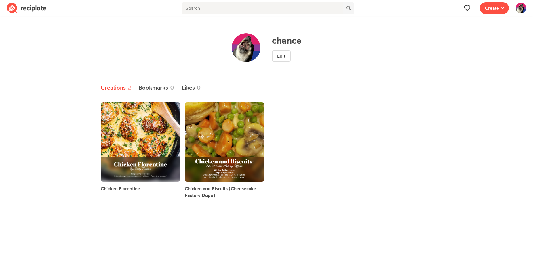
click at [376, 81] on ul "Creations 2 Bookmarks 0 Likes 0" at bounding box center [266, 88] width 331 height 15
click at [31, 8] on img at bounding box center [27, 8] width 40 height 10
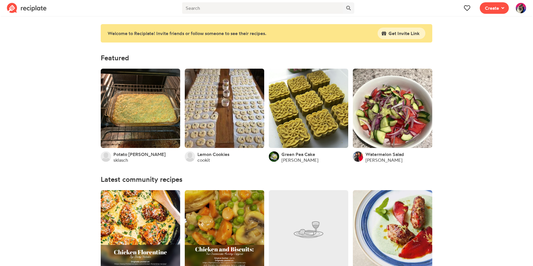
click at [29, 9] on img at bounding box center [27, 8] width 40 height 10
click at [14, 9] on img at bounding box center [27, 8] width 40 height 10
click at [489, 5] on span "Create" at bounding box center [492, 8] width 14 height 7
click at [464, 30] on span "Write a recipe from scratch" at bounding box center [473, 28] width 50 height 5
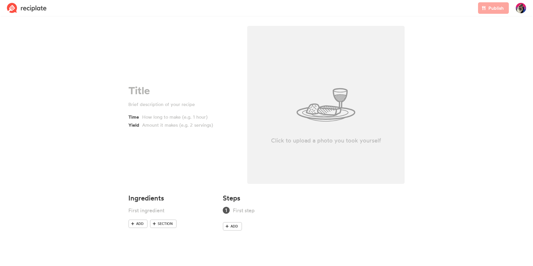
click at [157, 101] on div "Time Yield" at bounding box center [183, 107] width 110 height 44
click at [157, 92] on div at bounding box center [182, 91] width 108 height 12
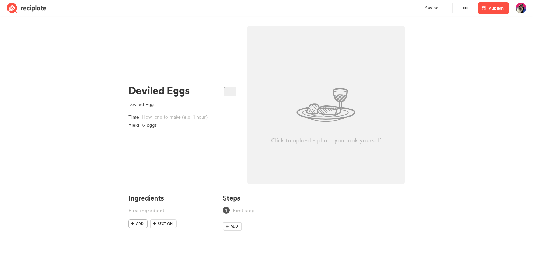
click at [137, 225] on span "Add" at bounding box center [139, 223] width 7 height 5
click at [134, 233] on span at bounding box center [132, 232] width 5 height 5
click at [136, 242] on link "Add" at bounding box center [137, 242] width 19 height 9
click at [138, 252] on span "Add" at bounding box center [139, 250] width 7 height 5
click at [150, 207] on div at bounding box center [164, 211] width 72 height 8
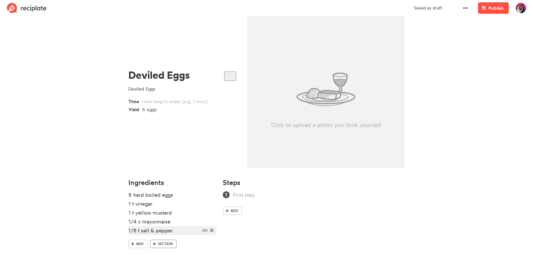
scroll to position [16, 0]
click at [231, 211] on span "Add" at bounding box center [233, 210] width 7 height 5
click at [235, 223] on link "Add" at bounding box center [232, 225] width 19 height 9
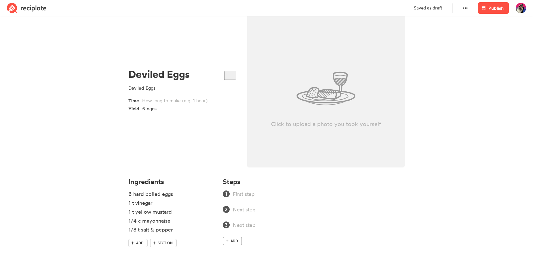
click at [234, 240] on span "Add" at bounding box center [233, 241] width 7 height 5
click at [234, 256] on span "Add" at bounding box center [233, 256] width 7 height 5
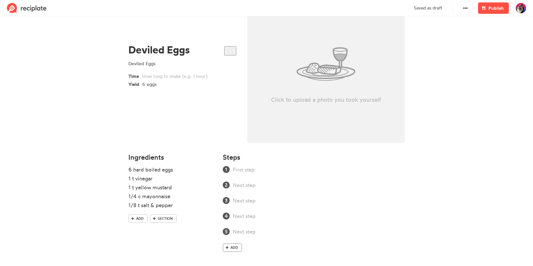
scroll to position [42, 0]
click at [236, 244] on link "Add" at bounding box center [232, 247] width 19 height 9
click at [235, 259] on link "Add" at bounding box center [232, 262] width 19 height 9
click at [263, 174] on ol at bounding box center [314, 215] width 182 height 101
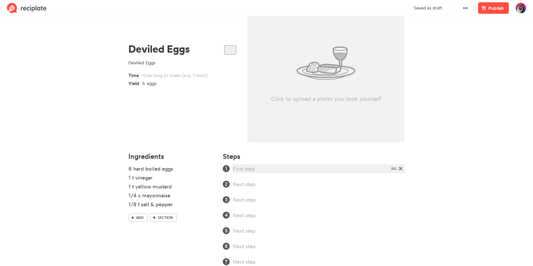
click at [264, 170] on div at bounding box center [311, 169] width 156 height 8
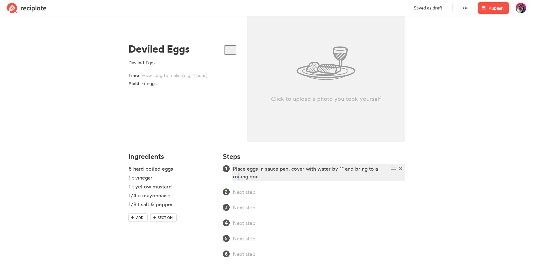
click at [238, 177] on div "Place eggs in sauce pan, cover with water by 1" and bring to a roiling boil" at bounding box center [311, 173] width 156 height 16
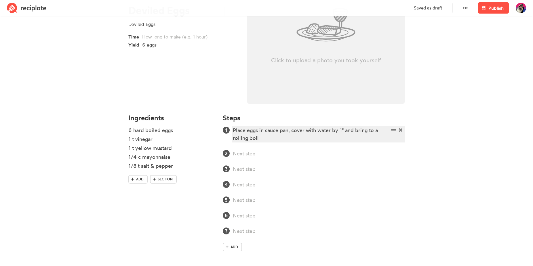
scroll to position [81, 0]
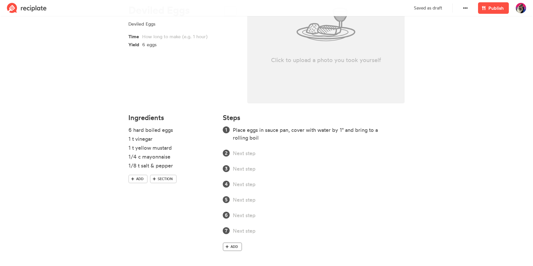
click at [230, 248] on link "Add" at bounding box center [232, 247] width 19 height 9
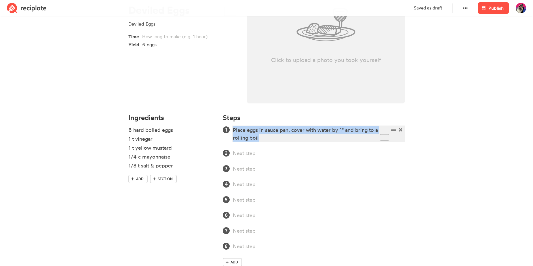
drag, startPoint x: 268, startPoint y: 141, endPoint x: 228, endPoint y: 128, distance: 42.2
click at [233, 128] on li "Place eggs in sauce pan, cover with water by 1" and bring to a rolling boil" at bounding box center [319, 134] width 172 height 16
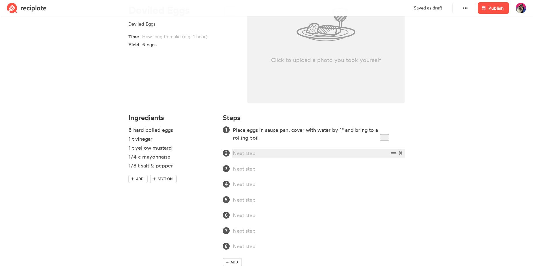
click at [251, 154] on div at bounding box center [311, 154] width 156 height 8
paste div
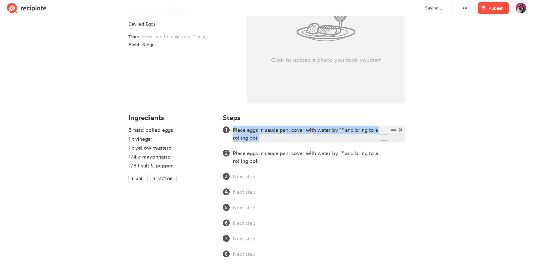
drag, startPoint x: 268, startPoint y: 136, endPoint x: 227, endPoint y: 129, distance: 41.1
click at [233, 129] on li "Place eggs in sauce pan, cover with water by 1" and bring to a rolling boil" at bounding box center [319, 134] width 172 height 16
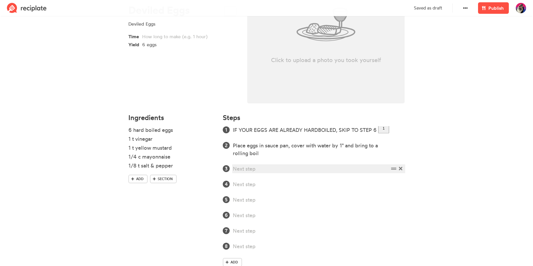
click at [277, 168] on div at bounding box center [311, 169] width 156 height 8
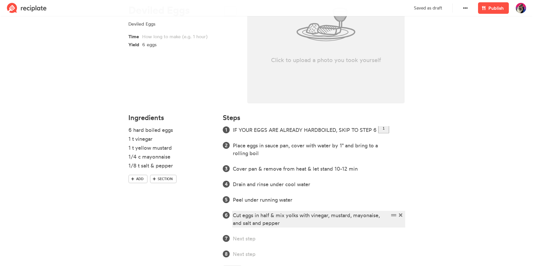
click at [366, 216] on div "Cut eggs in half & mix yolks with vinegar, mustard, mayonaise, and salt and pep…" at bounding box center [311, 220] width 156 height 16
click at [366, 219] on div "Cut eggs in half & mix yolks with vinegar, mustard, mayonaise, and salt and pep…" at bounding box center [311, 220] width 156 height 16
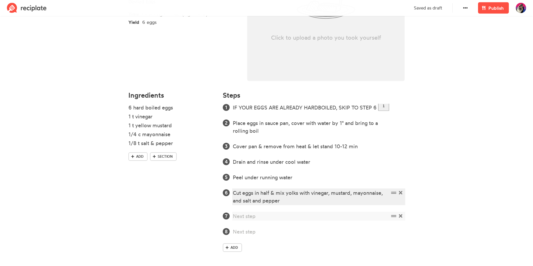
scroll to position [104, 0]
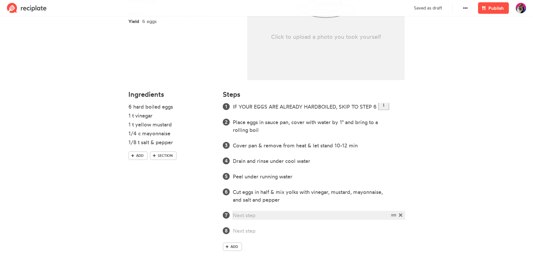
click at [243, 215] on div at bounding box center [311, 216] width 156 height 8
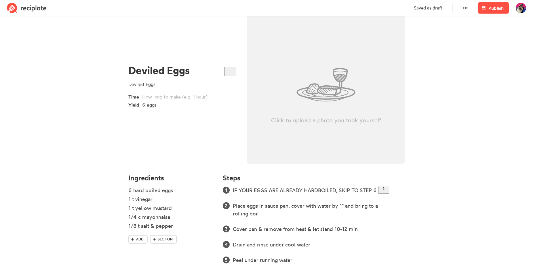
scroll to position [16, 0]
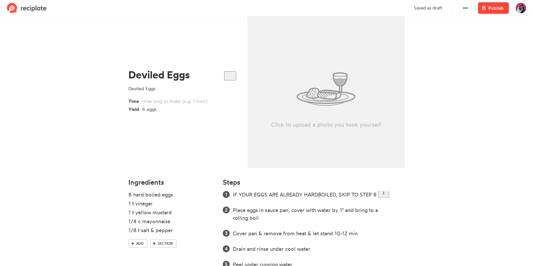
click at [493, 6] on span "Publish" at bounding box center [495, 8] width 15 height 7
click at [492, 9] on span "Publish" at bounding box center [495, 8] width 15 height 7
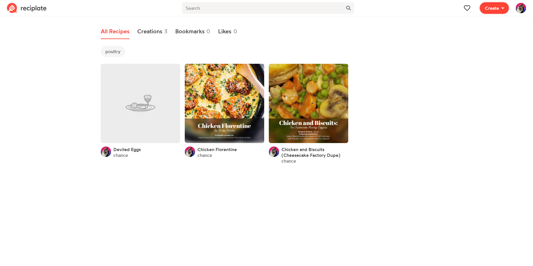
click at [487, 12] on button "Create" at bounding box center [493, 8] width 29 height 12
click at [482, 27] on span "Write a recipe from scratch" at bounding box center [473, 28] width 50 height 5
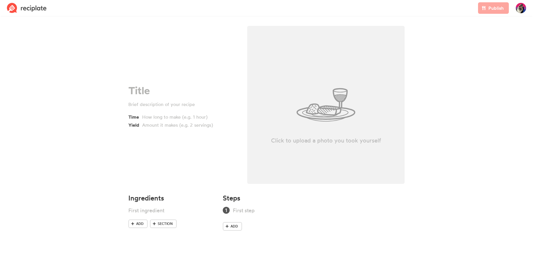
click at [325, 106] on div "Click to upload a photo you took yourself" at bounding box center [325, 105] width 157 height 158
type input "C:\fakepath\vs.jpg"
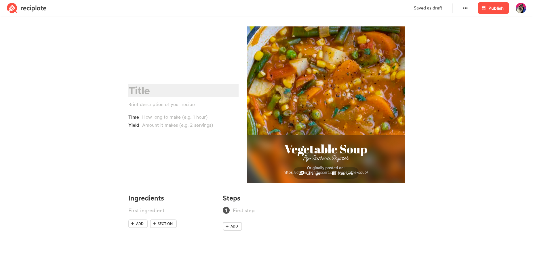
click at [147, 93] on div "To enrich screen reader interactions, please activate Accessibility in Grammarl…" at bounding box center [182, 91] width 108 height 12
click at [178, 108] on div at bounding box center [182, 104] width 108 height 7
click at [199, 104] on div "Vegetable Soup from:" at bounding box center [182, 104] width 108 height 7
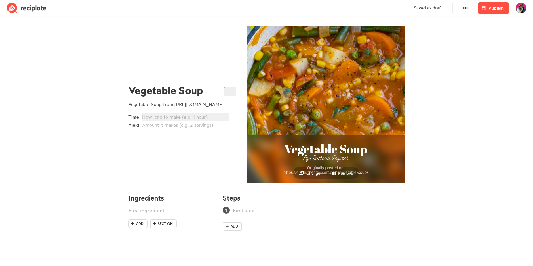
click at [188, 120] on div at bounding box center [184, 117] width 85 height 7
click at [174, 104] on div "Vegetable Soup from:https://dinnerthendessert.com/vegetable-soup/" at bounding box center [182, 104] width 108 height 7
click at [181, 119] on div at bounding box center [184, 117] width 85 height 7
click at [144, 225] on link "Add" at bounding box center [137, 224] width 19 height 9
click at [143, 232] on span "Add" at bounding box center [139, 232] width 7 height 5
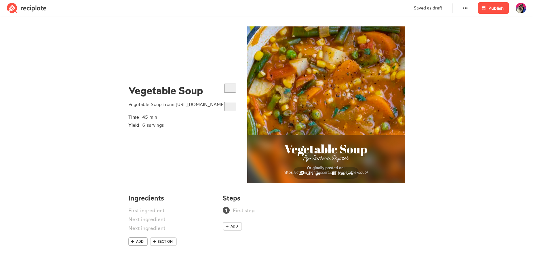
click at [140, 241] on span "Add" at bounding box center [139, 241] width 7 height 5
click at [139, 249] on span "Add" at bounding box center [139, 250] width 7 height 5
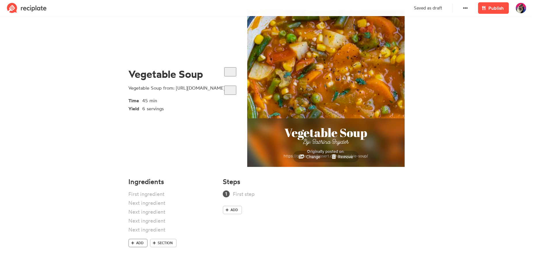
click at [143, 242] on link "Add" at bounding box center [137, 243] width 19 height 9
click at [139, 250] on span "Add" at bounding box center [139, 252] width 7 height 5
click at [139, 260] on span "Add" at bounding box center [139, 261] width 7 height 5
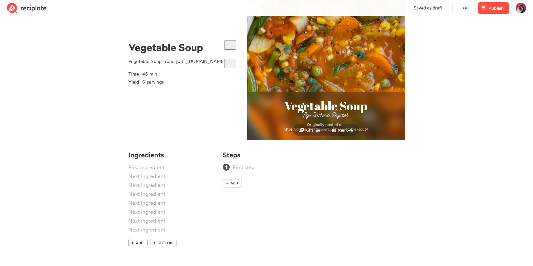
click at [144, 243] on link "Add" at bounding box center [137, 243] width 19 height 9
click at [140, 253] on span "Add" at bounding box center [139, 252] width 7 height 5
click at [139, 259] on span "Add" at bounding box center [139, 261] width 7 height 5
click at [234, 184] on span "Add" at bounding box center [233, 183] width 7 height 5
click at [234, 199] on span "Add" at bounding box center [233, 198] width 7 height 5
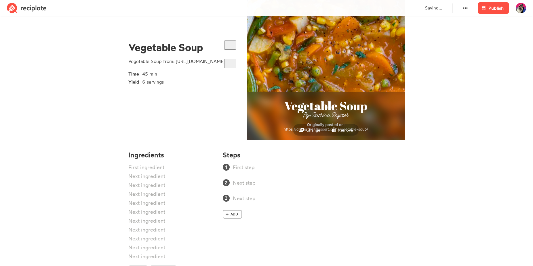
click at [233, 215] on span "Add" at bounding box center [233, 214] width 7 height 5
click at [263, 216] on div at bounding box center [311, 214] width 156 height 8
paste div
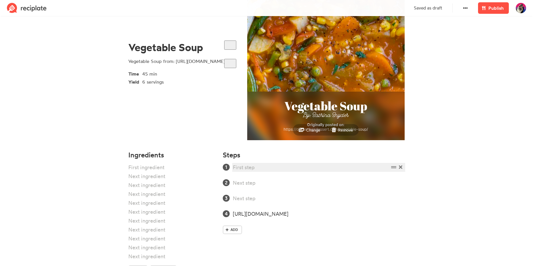
click at [257, 166] on div at bounding box center [311, 168] width 156 height 8
click at [86, 114] on section "Vegetable Soup Vegetable Soup from: https://dinnerthendessert.com/vegetable-sou…" at bounding box center [266, 134] width 533 height 318
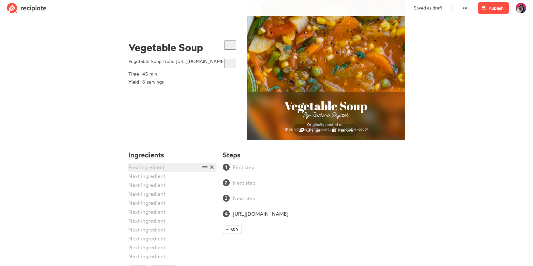
click at [142, 170] on div at bounding box center [164, 168] width 72 height 8
click at [156, 166] on div at bounding box center [164, 168] width 72 height 8
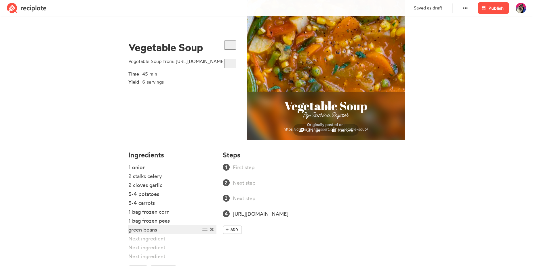
click at [129, 230] on div "green beans" at bounding box center [164, 230] width 72 height 8
click at [140, 236] on div at bounding box center [164, 239] width 72 height 8
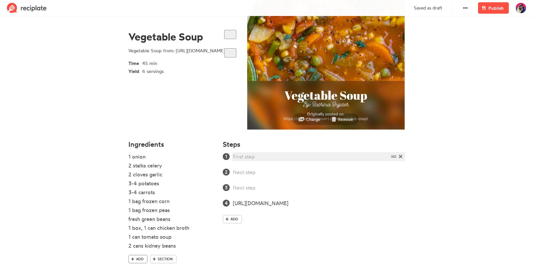
scroll to position [70, 0]
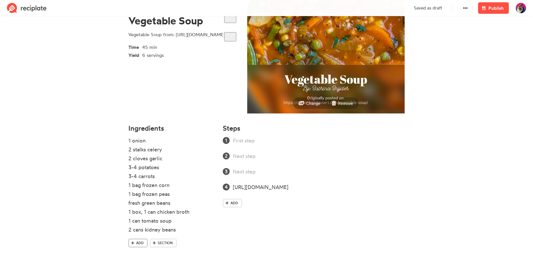
click at [142, 244] on span "Add" at bounding box center [139, 243] width 7 height 5
drag, startPoint x: 205, startPoint y: 231, endPoint x: 205, endPoint y: 210, distance: 20.4
click at [205, 210] on ul "1 onion 2 stalks celery 2 cloves garlic 3-4 potatoes 3-4 carrots 1 bag frozen c…" at bounding box center [171, 192] width 87 height 111
drag, startPoint x: 206, startPoint y: 238, endPoint x: 206, endPoint y: 208, distance: 30.5
click at [206, 208] on ul "1 onion 2 stalks celery 2 cloves garlic 3-4 potatoes 3-4 carrots 1 bag frozen c…" at bounding box center [171, 192] width 87 height 111
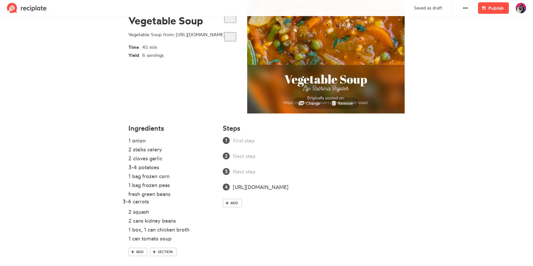
drag, startPoint x: 206, startPoint y: 177, endPoint x: 200, endPoint y: 203, distance: 26.2
click at [200, 203] on ul "1 onion 2 stalks celery 2 cloves garlic 3-4 potatoes 3-4 carrots 1 bag frozen c…" at bounding box center [171, 192] width 87 height 111
drag, startPoint x: 204, startPoint y: 167, endPoint x: 206, endPoint y: 192, distance: 24.8
click at [206, 192] on ul "1 onion 2 stalks celery 2 cloves garlic 3-4 potatoes 1 bag frozen corn 1 bag fr…" at bounding box center [171, 192] width 87 height 111
drag, startPoint x: 201, startPoint y: 149, endPoint x: 202, endPoint y: 183, distance: 34.5
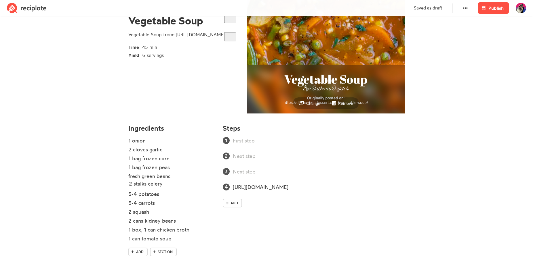
click at [202, 183] on ul "1 onion 2 stalks celery 2 cloves garlic 1 bag frozen corn 1 bag frozen peas fre…" at bounding box center [171, 192] width 87 height 111
drag, startPoint x: 204, startPoint y: 140, endPoint x: 202, endPoint y: 179, distance: 38.9
click at [202, 179] on ul "1 onion 2 cloves garlic 1 bag frozen corn 1 bag frozen peas fresh green beans 2…" at bounding box center [171, 192] width 87 height 111
click at [253, 142] on div at bounding box center [311, 141] width 156 height 8
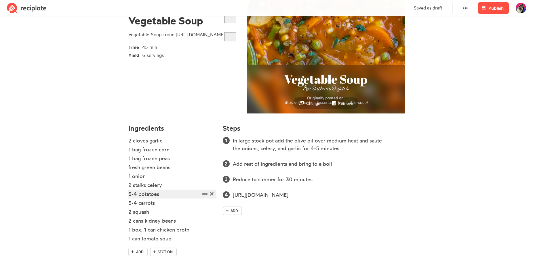
click at [177, 193] on div "3-4 potatoes" at bounding box center [164, 194] width 72 height 8
drag, startPoint x: 159, startPoint y: 196, endPoint x: 186, endPoint y: 195, distance: 27.0
click at [186, 195] on div "3-4 potatoes (bite size)" at bounding box center [164, 194] width 72 height 8
copy div "(bite size)"
click at [169, 203] on div "3-4 carrots" at bounding box center [164, 203] width 72 height 8
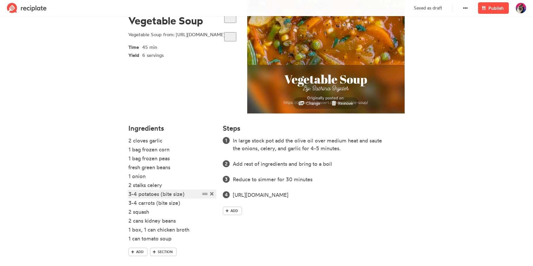
click at [162, 195] on div "3-4 potatoes (bite size)" at bounding box center [164, 194] width 72 height 8
click at [165, 185] on div "2 stalks celery" at bounding box center [164, 185] width 72 height 8
click at [167, 176] on div "1 onion" at bounding box center [164, 177] width 72 height 8
click at [156, 176] on div "1 onion (diced)" at bounding box center [164, 177] width 72 height 8
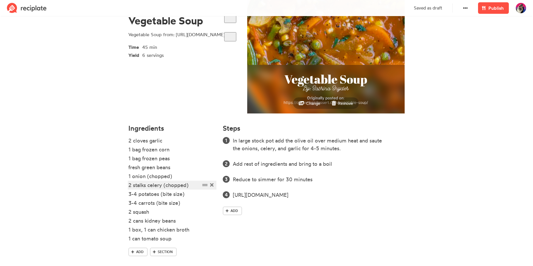
click at [166, 184] on div "2 stalks celery (chopped)" at bounding box center [164, 185] width 72 height 8
click at [169, 184] on div "2 stalks celery (chopped)" at bounding box center [164, 185] width 72 height 8
drag, startPoint x: 159, startPoint y: 205, endPoint x: 177, endPoint y: 204, distance: 17.9
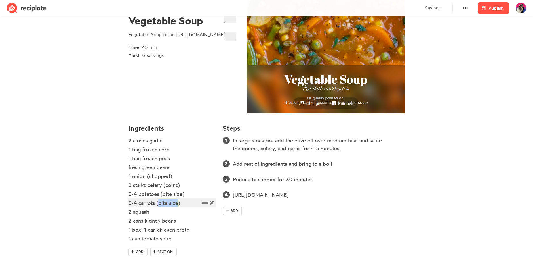
click at [177, 204] on div "3-4 carrots (bite size)" at bounding box center [164, 203] width 72 height 8
drag, startPoint x: 163, startPoint y: 195, endPoint x: 181, endPoint y: 196, distance: 18.4
click at [181, 196] on div "3-4 potatoes (bite size)" at bounding box center [164, 194] width 72 height 8
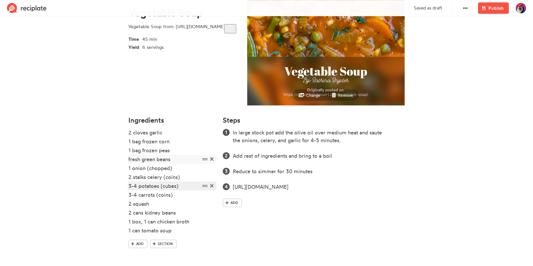
scroll to position [79, 0]
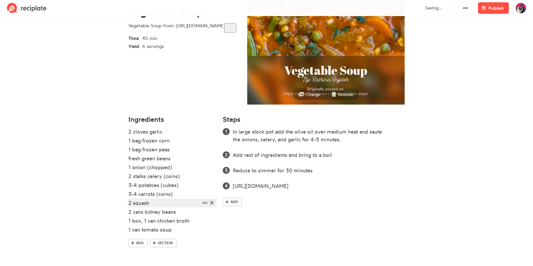
click at [174, 202] on div "2 squash" at bounding box center [164, 203] width 72 height 8
click at [177, 213] on div "2 cans kidney beans" at bounding box center [164, 212] width 72 height 8
click at [131, 212] on div "2 cans kidney beans (drained)" at bounding box center [164, 212] width 72 height 8
click at [130, 218] on div "1 box, 1 can chicken broth" at bounding box center [164, 221] width 72 height 8
click at [129, 159] on div "fresh green beans" at bounding box center [164, 159] width 72 height 8
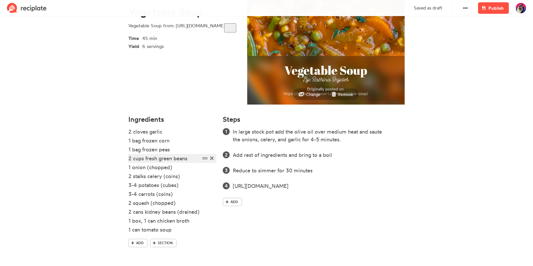
click at [194, 160] on div "2 cups fresh green beans" at bounding box center [164, 159] width 72 height 8
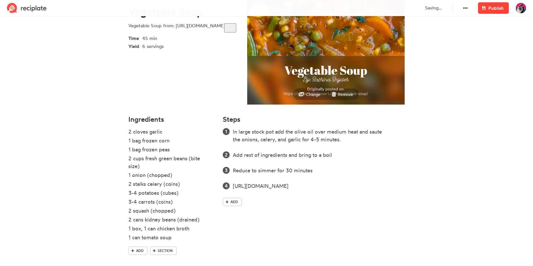
click at [492, 14] on link "Publish" at bounding box center [493, 8] width 31 height 12
click at [488, 6] on link "Publish" at bounding box center [493, 8] width 31 height 12
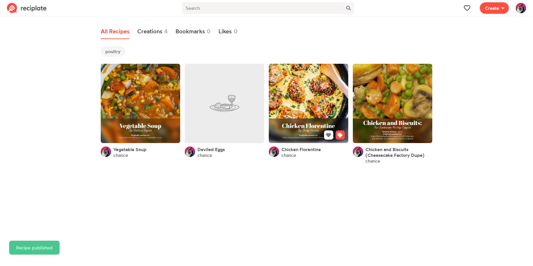
click at [316, 102] on link at bounding box center [308, 103] width 79 height 79
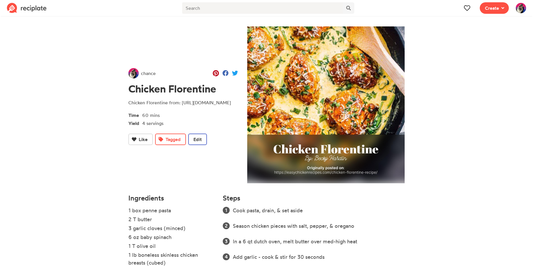
click at [199, 143] on span "Edit" at bounding box center [197, 139] width 8 height 7
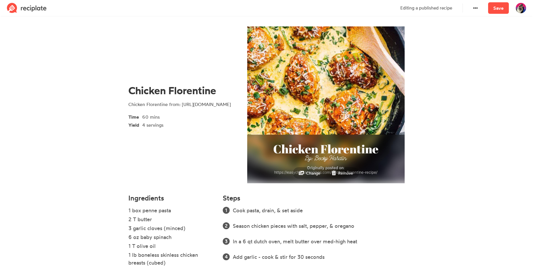
click at [290, 102] on img at bounding box center [325, 104] width 157 height 157
click at [339, 172] on small "Remove" at bounding box center [345, 173] width 15 height 5
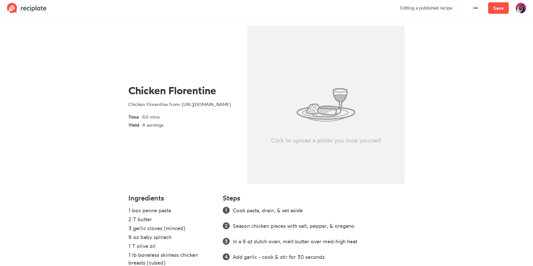
click at [320, 117] on div "Click to upload a photo you took yourself" at bounding box center [325, 105] width 157 height 158
type input "C:\fakepath\cf.jpg"
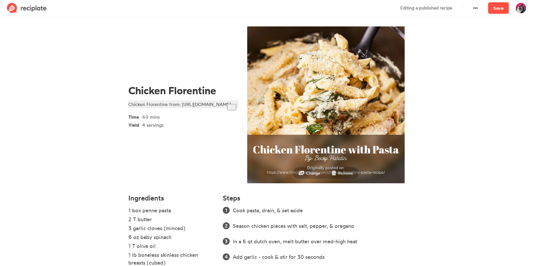
drag, startPoint x: 181, startPoint y: 103, endPoint x: 239, endPoint y: 110, distance: 58.3
click at [239, 110] on div "Chicken Florentine Chicken Florentine from: https://easychickenrecipes.com/chic…" at bounding box center [183, 106] width 119 height 169
paste div "To enrich screen reader interactions, please activate Accessibility in Grammarl…"
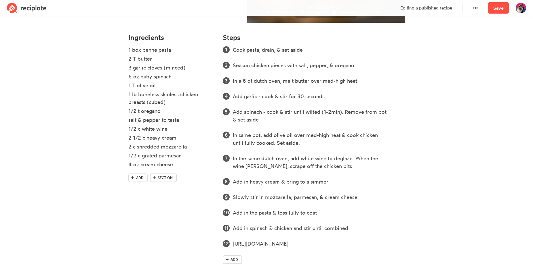
scroll to position [174, 0]
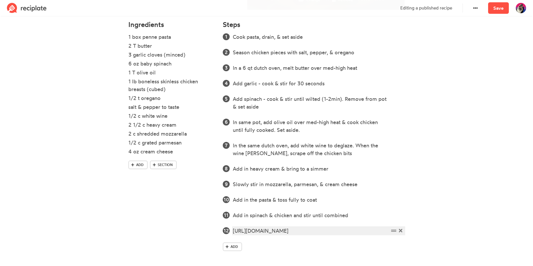
click at [315, 233] on div "https://easychickenrecipes.com/chicken-florentine-recipe/" at bounding box center [311, 231] width 156 height 8
paste div
click at [495, 7] on link "Save" at bounding box center [498, 8] width 21 height 12
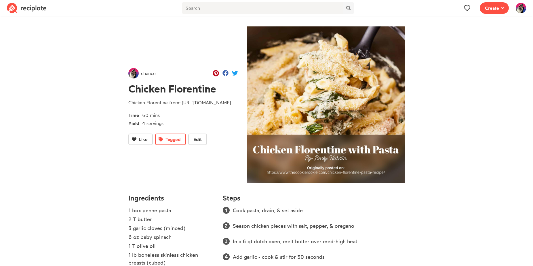
click at [196, 140] on div "chance Chicken Florentine Chicken Florentine from: https://www.thecookierookie.…" at bounding box center [183, 106] width 110 height 77
click at [197, 143] on span "Edit" at bounding box center [197, 139] width 8 height 7
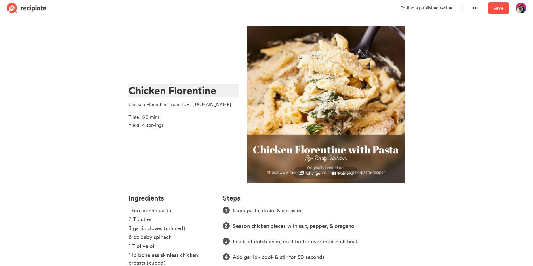
click at [221, 86] on div "Chicken Florentine" at bounding box center [182, 91] width 108 height 12
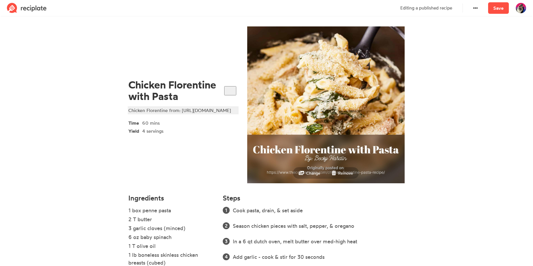
click at [168, 107] on div "Chicken Florentine from: https://www.thecookierookie.com/chicken-florentine-pas…" at bounding box center [182, 110] width 108 height 7
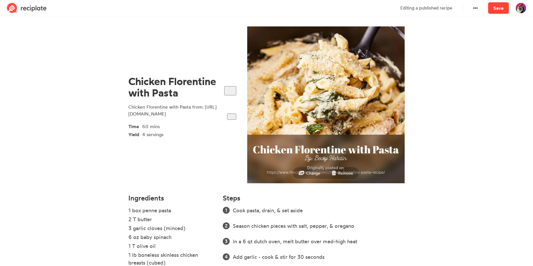
click at [497, 6] on link "Save" at bounding box center [498, 8] width 21 height 12
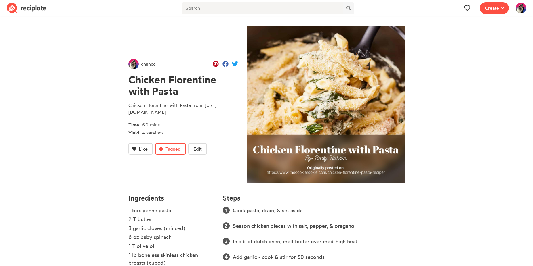
click at [189, 174] on div "chance Chicken Florentine with Pasta Chicken Florentine with Pasta from: https:…" at bounding box center [183, 106] width 119 height 169
click at [26, 7] on img at bounding box center [27, 8] width 40 height 10
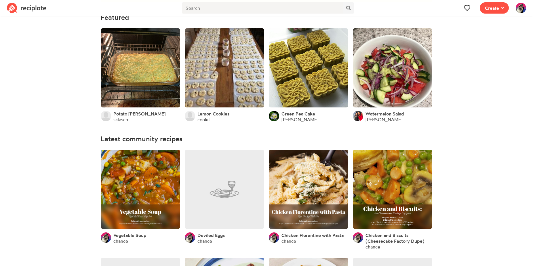
scroll to position [59, 0]
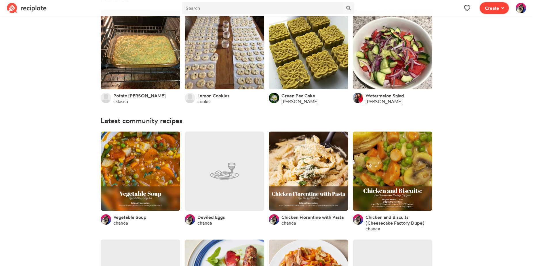
click at [496, 12] on button "Create" at bounding box center [493, 8] width 29 height 12
click at [491, 24] on div "Recipe Write a recipe from scratch" at bounding box center [473, 25] width 50 height 12
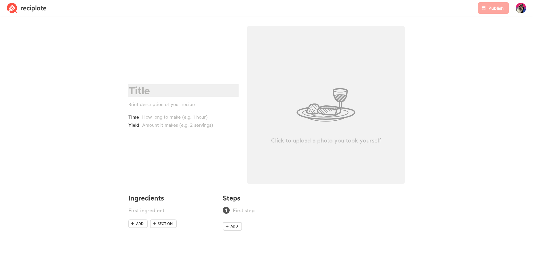
click at [152, 88] on div at bounding box center [182, 91] width 108 height 12
click at [202, 93] on div "Chicken Soup" at bounding box center [182, 91] width 108 height 12
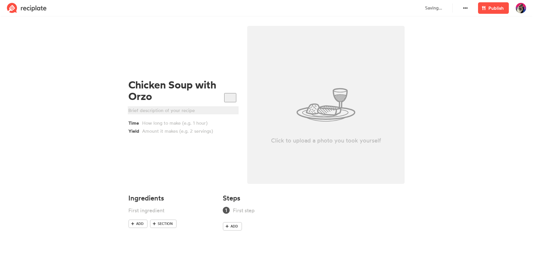
click at [178, 113] on div at bounding box center [182, 110] width 108 height 7
click at [182, 111] on div "Chicken Soup from:" at bounding box center [182, 110] width 108 height 7
click at [170, 107] on div "Chicken Soup from: https://www.farmersmarket.com.hk/blogs/recipes/crock-pot-chi…" at bounding box center [182, 110] width 108 height 7
click at [169, 127] on div at bounding box center [184, 123] width 85 height 7
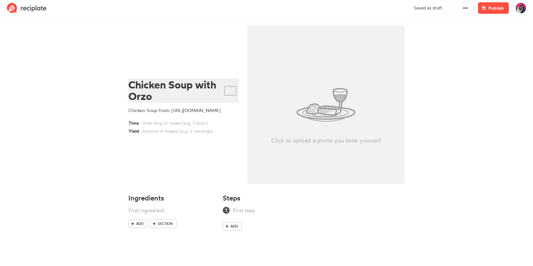
click at [167, 87] on div "Chicken Soup with Orzo" at bounding box center [182, 90] width 108 height 23
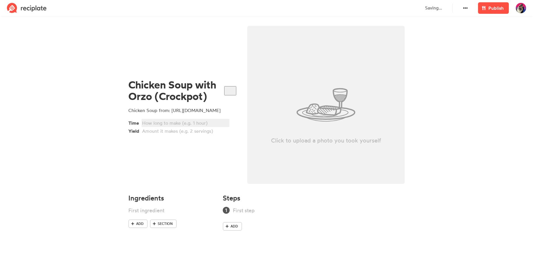
click at [181, 127] on div at bounding box center [184, 123] width 85 height 7
click at [141, 225] on span "Add" at bounding box center [139, 223] width 7 height 5
click at [137, 235] on span "Add" at bounding box center [139, 232] width 7 height 5
click at [138, 243] on span "Add" at bounding box center [139, 241] width 7 height 5
click at [140, 252] on span "Add" at bounding box center [139, 250] width 7 height 5
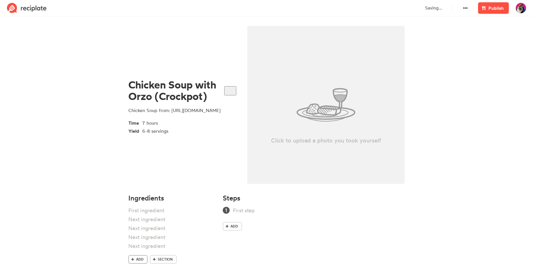
click at [140, 260] on span "Add" at bounding box center [139, 259] width 7 height 5
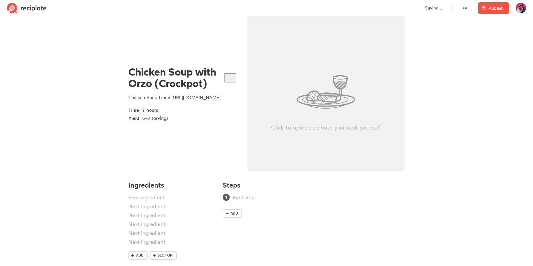
scroll to position [25, 0]
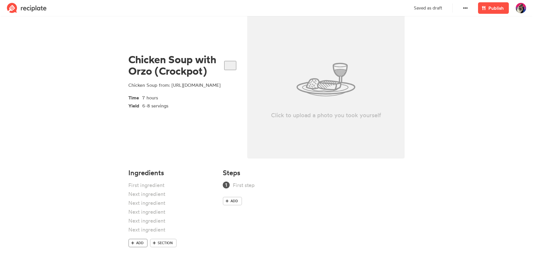
click at [142, 243] on span "Add" at bounding box center [139, 243] width 7 height 5
click at [140, 255] on link "Add" at bounding box center [137, 252] width 19 height 9
click at [140, 258] on link "Add" at bounding box center [137, 261] width 19 height 9
click at [233, 203] on span "Add" at bounding box center [233, 201] width 7 height 5
click at [229, 221] on link "Add" at bounding box center [232, 217] width 19 height 9
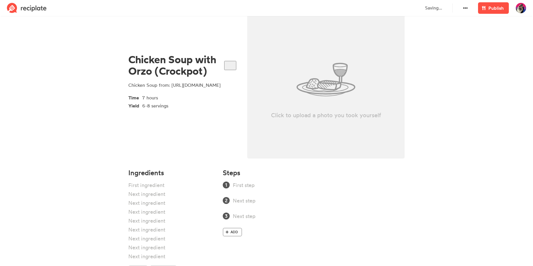
click at [232, 235] on link "Add" at bounding box center [232, 232] width 19 height 9
click at [234, 243] on div "Add" at bounding box center [314, 217] width 182 height 73
click at [236, 250] on span "Add" at bounding box center [233, 247] width 7 height 5
click at [238, 264] on link "Add" at bounding box center [232, 263] width 19 height 9
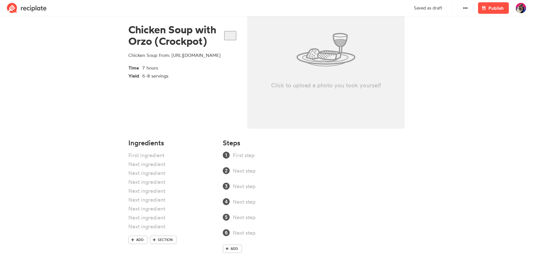
scroll to position [57, 0]
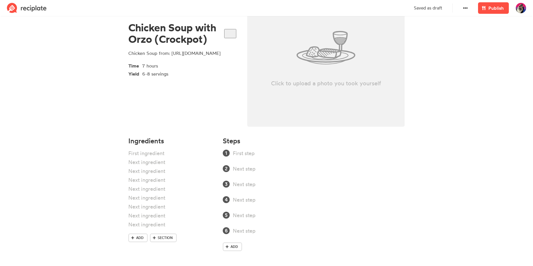
click at [244, 248] on div "Add" at bounding box center [314, 248] width 182 height 11
click at [238, 248] on link "Add" at bounding box center [232, 247] width 19 height 9
click at [236, 258] on div "Add" at bounding box center [314, 210] width 182 height 120
click at [236, 261] on span "Add" at bounding box center [233, 262] width 7 height 5
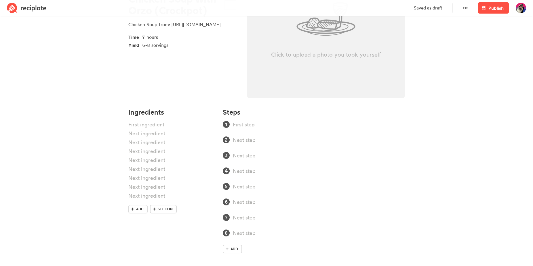
scroll to position [87, 0]
click at [267, 233] on div at bounding box center [311, 233] width 156 height 8
paste div
click at [151, 125] on div at bounding box center [164, 124] width 72 height 8
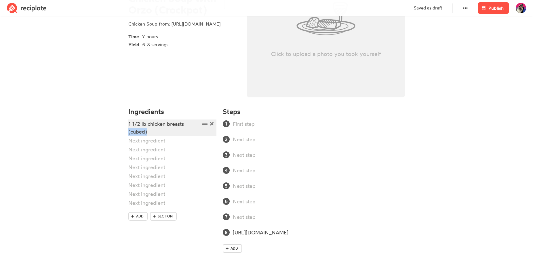
drag, startPoint x: 151, startPoint y: 132, endPoint x: 118, endPoint y: 128, distance: 32.7
click at [118, 128] on section "Chicken Soup with Orzo (Crockpot) Chicken Soup from: https://www.farmersmarket.…" at bounding box center [266, 99] width 533 height 337
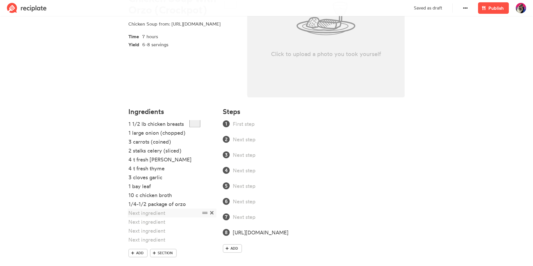
click at [211, 213] on icon at bounding box center [211, 212] width 3 height 3
click at [212, 213] on icon at bounding box center [211, 212] width 3 height 3
click at [155, 205] on div "1/4-1/2 package of orzo" at bounding box center [164, 204] width 72 height 8
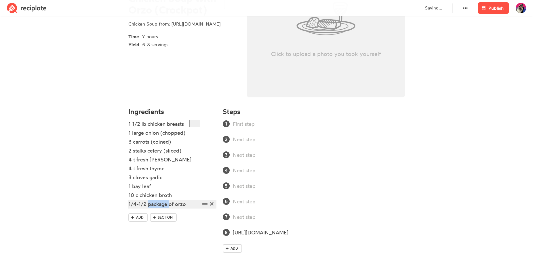
click at [155, 205] on div "1/4-1/2 package of orzo" at bounding box center [164, 204] width 72 height 8
drag, startPoint x: 159, startPoint y: 204, endPoint x: 165, endPoint y: 205, distance: 6.0
click at [165, 205] on div "1/4-1/2 box of orzo" at bounding box center [164, 204] width 72 height 8
click at [272, 128] on ol "https://www.farmersmarket.com.hk/blogs/recipes/crock-pot-chicken-noodle-will-wa…" at bounding box center [314, 178] width 182 height 116
click at [272, 126] on div at bounding box center [311, 124] width 156 height 8
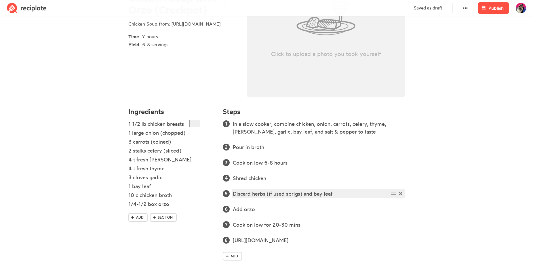
click at [336, 192] on div "Discard herbs (if used sprigs) and bay leaf" at bounding box center [311, 194] width 156 height 8
click at [278, 194] on div "Discard herbs (if used sprigs) and bay leaf" at bounding box center [311, 194] width 156 height 8
click at [314, 205] on ol "In a slow cooker, combine chicken, onion, carrots, celery, thyme, rosemary, gar…" at bounding box center [314, 182] width 182 height 124
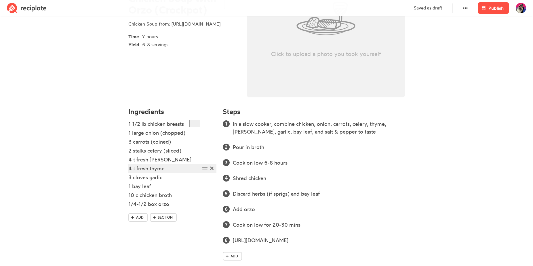
click at [176, 169] on div "4 t fresh thyme" at bounding box center [164, 169] width 72 height 8
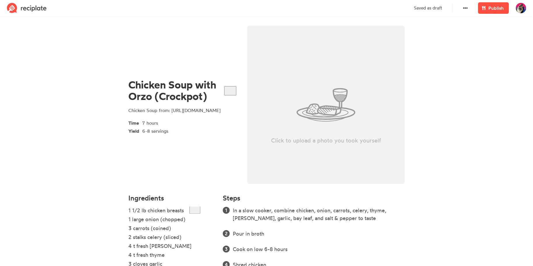
click at [317, 113] on div "Click to upload a photo you took yourself" at bounding box center [325, 105] width 157 height 158
type input "C:\fakepath\cns.jpg"
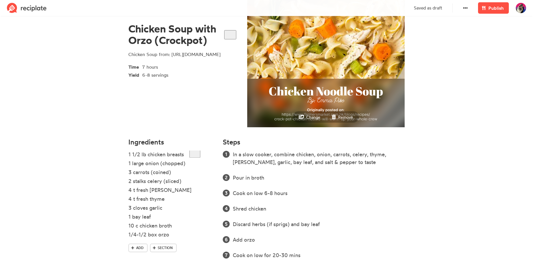
scroll to position [104, 0]
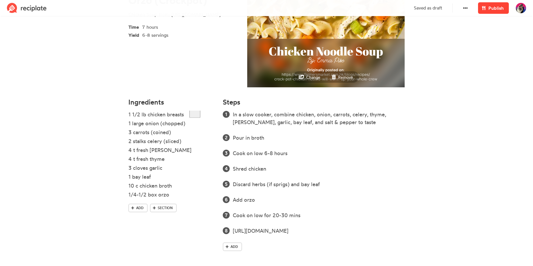
click at [485, 9] on span at bounding box center [483, 8] width 7 height 7
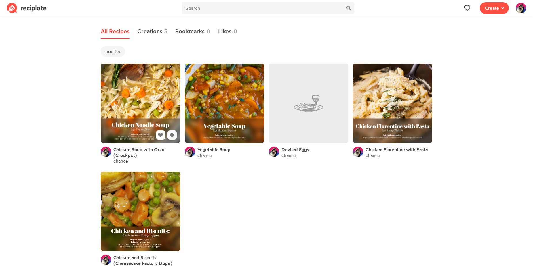
click at [174, 135] on icon at bounding box center [171, 135] width 5 height 5
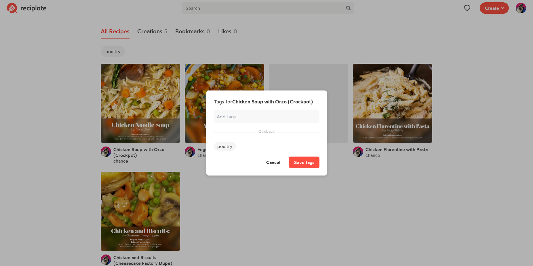
click at [221, 148] on span "poultry" at bounding box center [225, 146] width 22 height 9
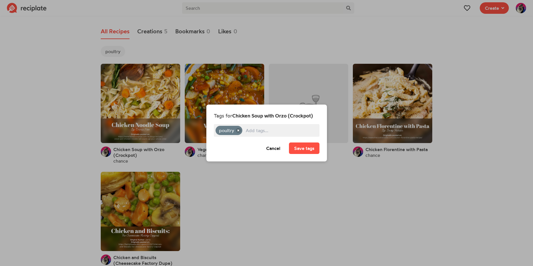
click at [260, 131] on input "text" at bounding box center [281, 130] width 70 height 7
type input "soup"
type input "crockpot"
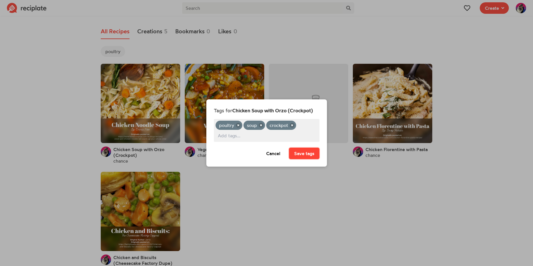
click at [304, 154] on button "Save tags" at bounding box center [304, 154] width 30 height 12
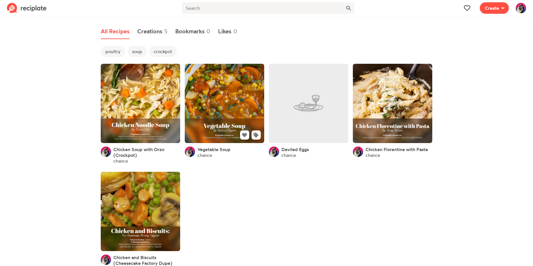
click at [257, 135] on icon at bounding box center [255, 135] width 5 height 5
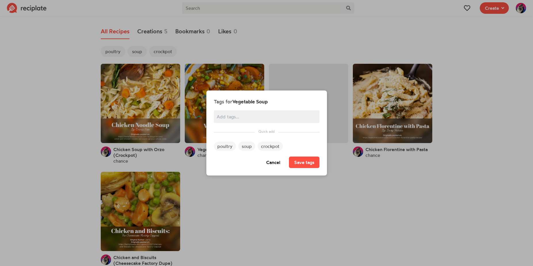
click at [243, 117] on input "text" at bounding box center [267, 116] width 100 height 7
type input "vegetarian"
type input "s"
click at [243, 148] on span "soup" at bounding box center [246, 146] width 17 height 9
click at [294, 167] on button "Save tags" at bounding box center [304, 163] width 30 height 12
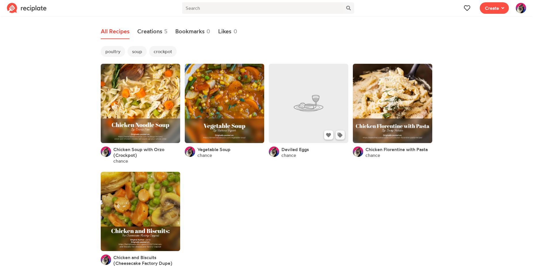
click at [340, 136] on icon at bounding box center [339, 135] width 5 height 5
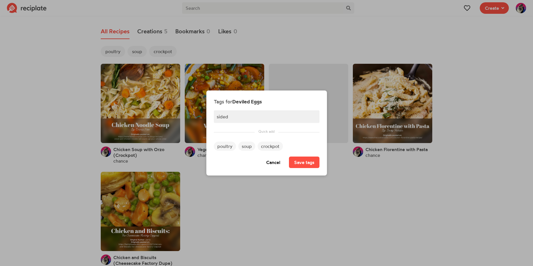
type input "side"
click at [294, 160] on button "Save tags" at bounding box center [304, 163] width 30 height 12
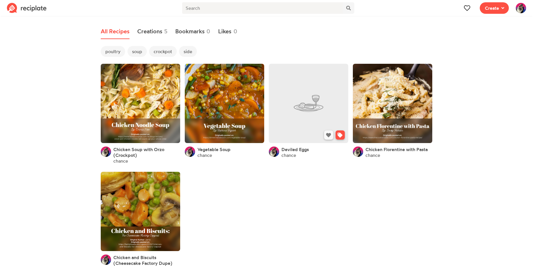
click at [327, 137] on icon at bounding box center [328, 135] width 5 height 5
click at [332, 138] on button at bounding box center [328, 135] width 9 height 9
click at [341, 137] on icon at bounding box center [339, 135] width 5 height 5
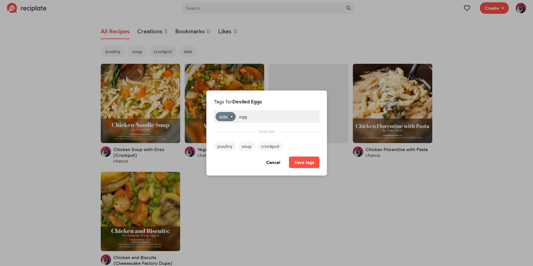
type input "eggs"
click at [305, 158] on button "Save tags" at bounding box center [304, 163] width 30 height 12
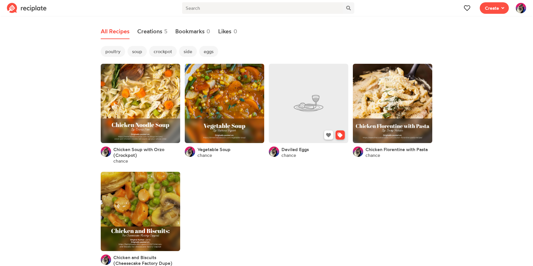
click at [340, 136] on icon at bounding box center [339, 135] width 5 height 5
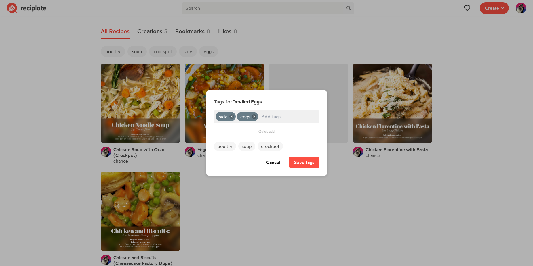
click at [253, 116] on icon at bounding box center [254, 116] width 5 height 5
click at [305, 161] on button "Save tags" at bounding box center [304, 163] width 30 height 12
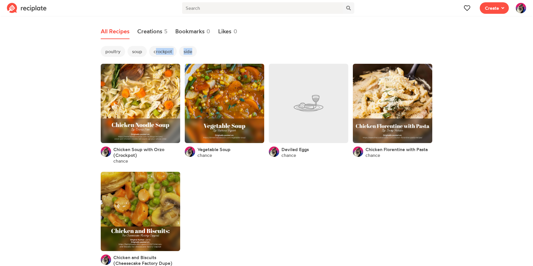
drag, startPoint x: 190, startPoint y: 53, endPoint x: 153, endPoint y: 55, distance: 37.7
click at [153, 55] on div "poultry soup crockpot side" at bounding box center [149, 52] width 96 height 13
click at [220, 45] on div "All Recipes Creations 5 Bookmarks 0 Likes 0 poultry soup crockpot side Chicken …" at bounding box center [266, 150] width 331 height 252
click at [18, 6] on img at bounding box center [27, 8] width 40 height 10
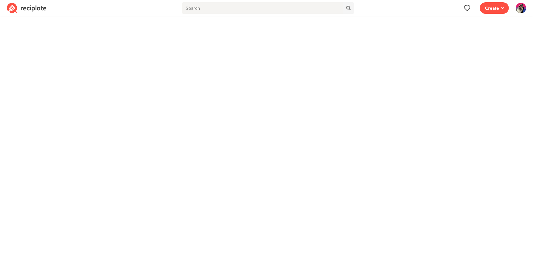
click at [27, 8] on img at bounding box center [27, 8] width 40 height 10
click at [519, 11] on img at bounding box center [520, 8] width 10 height 10
click at [507, 46] on link "Creations" at bounding box center [506, 43] width 46 height 10
